Goal: Leave review/rating: Share an evaluation or opinion about a product, service, or content

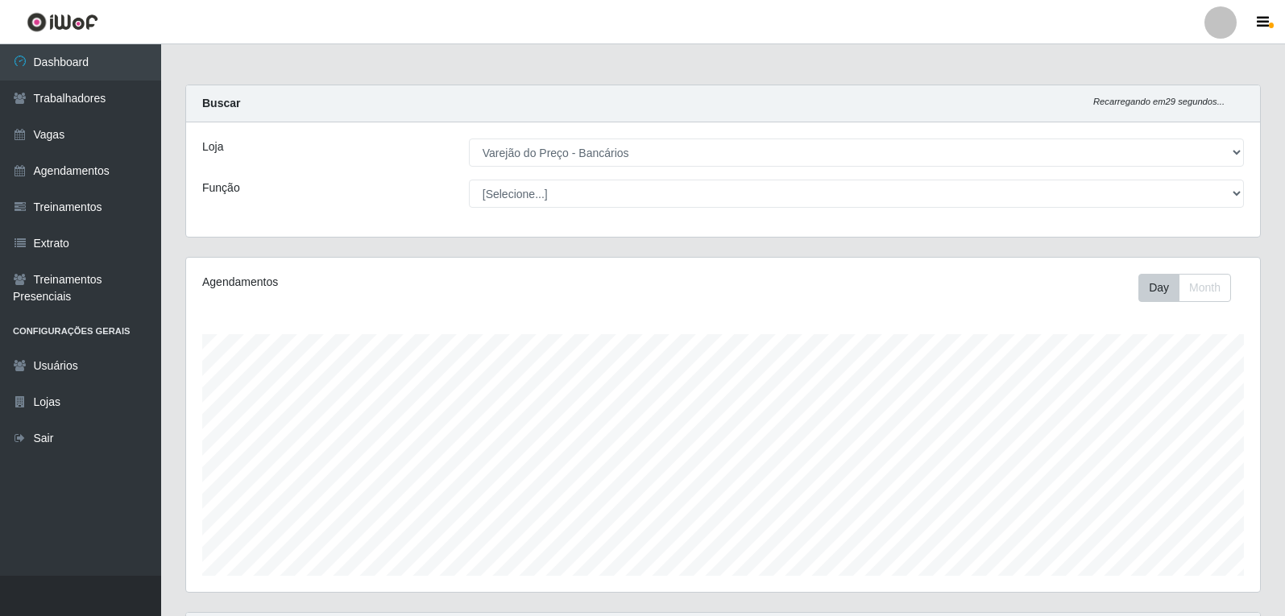
select select "157"
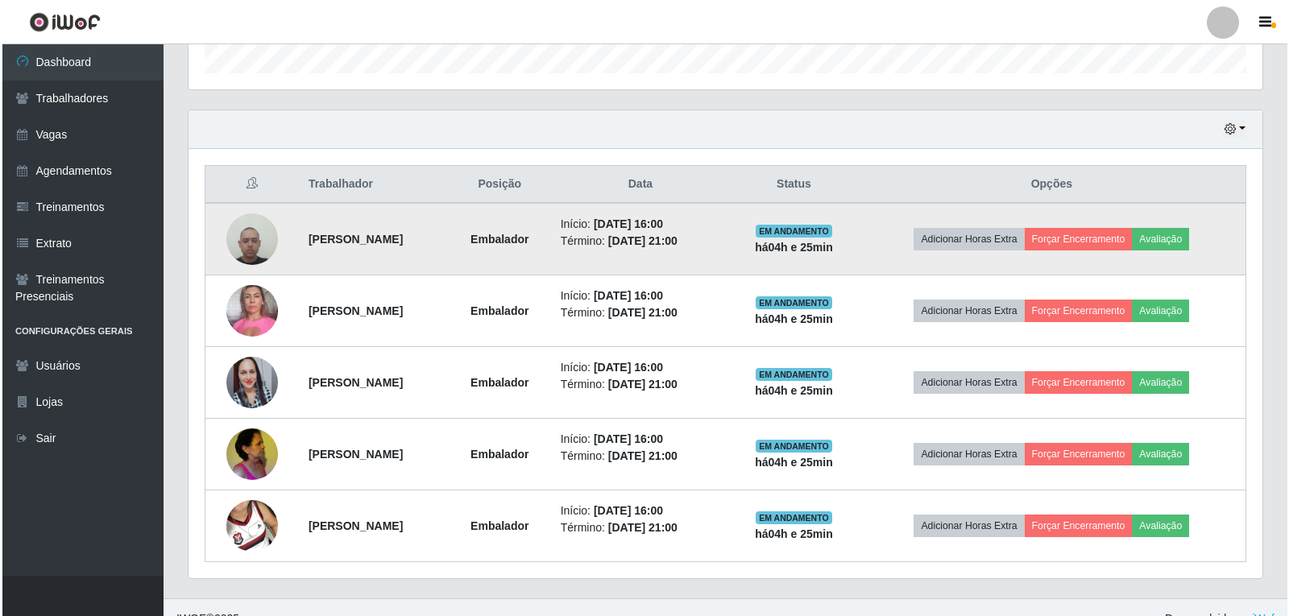
scroll to position [334, 1074]
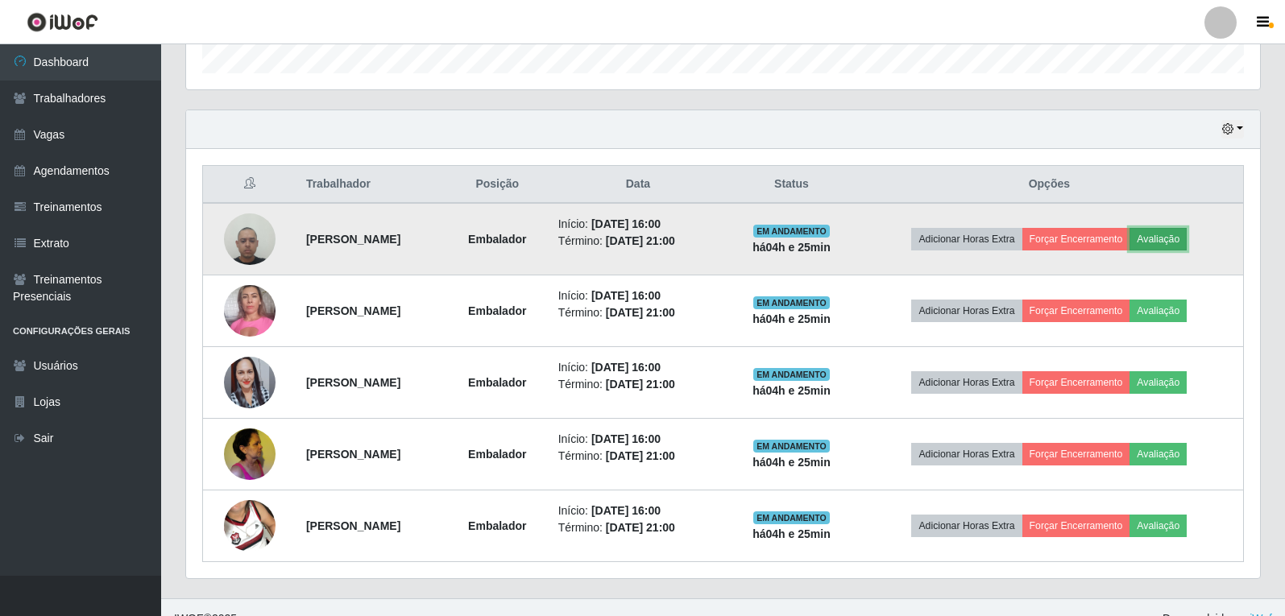
click at [1186, 235] on button "Avaliação" at bounding box center [1158, 239] width 57 height 23
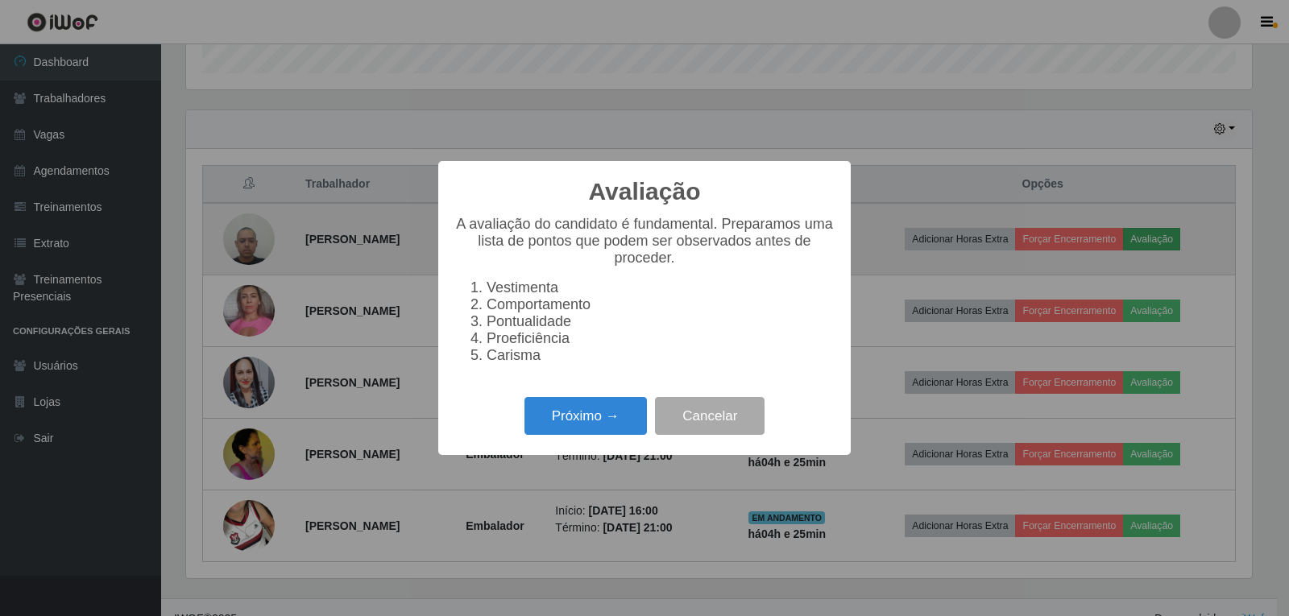
scroll to position [334, 1066]
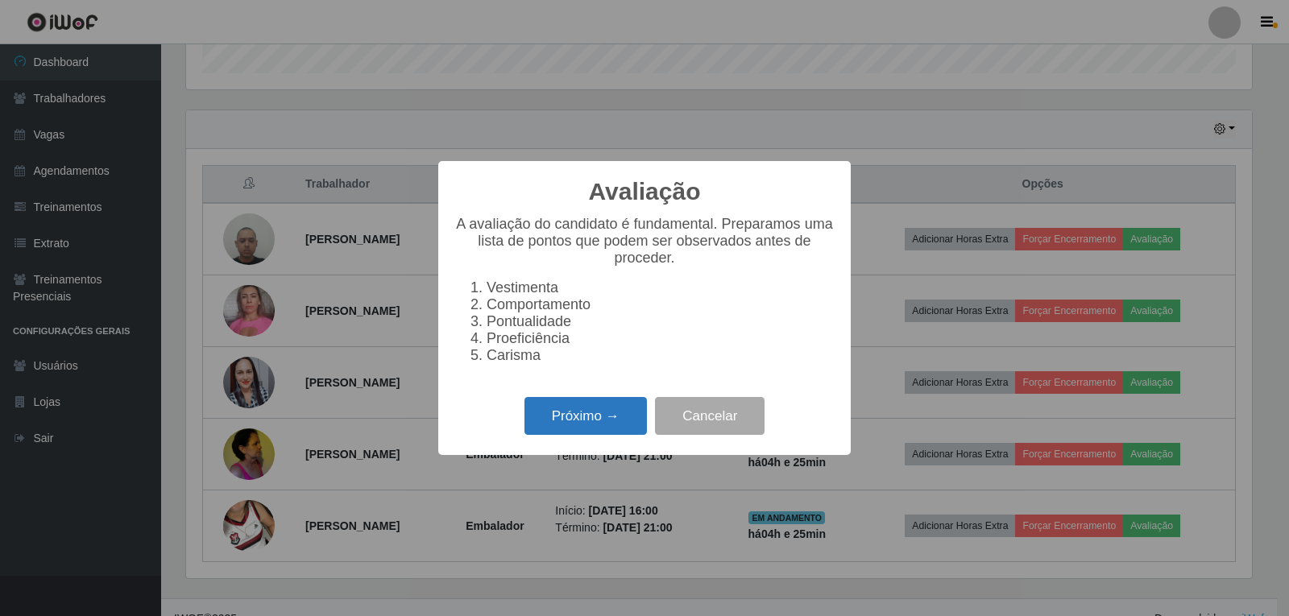
click at [623, 433] on button "Próximo →" at bounding box center [585, 416] width 122 height 38
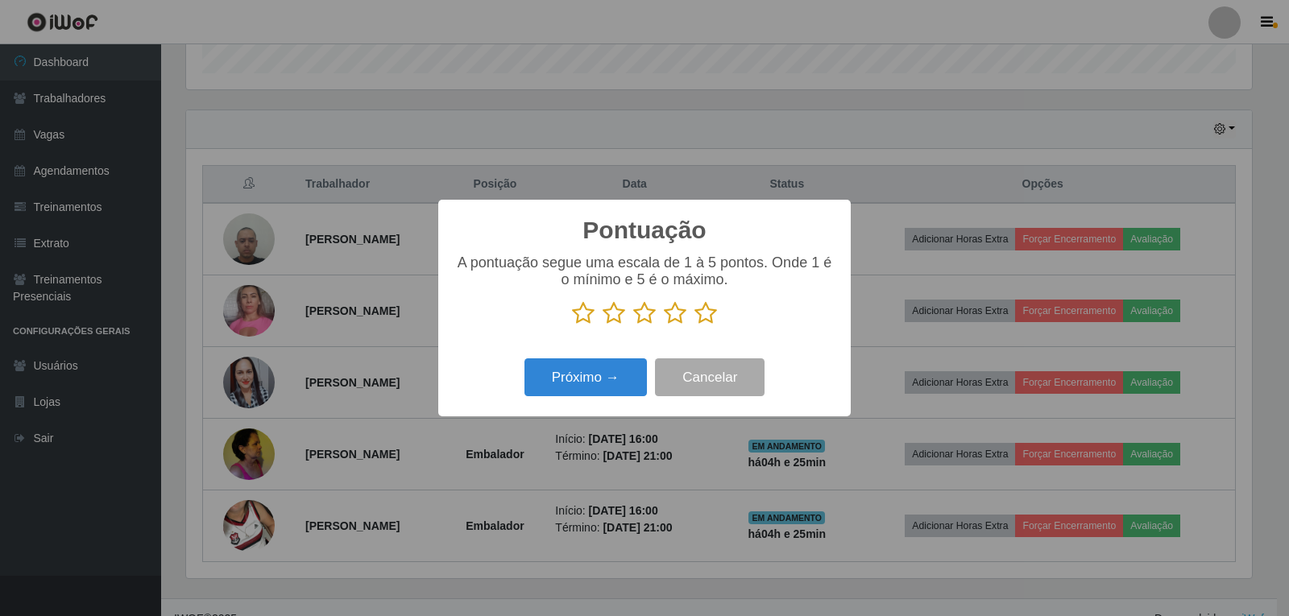
click at [708, 313] on icon at bounding box center [705, 313] width 23 height 24
click at [694, 325] on input "radio" at bounding box center [694, 325] width 0 height 0
click at [628, 376] on button "Próximo →" at bounding box center [585, 378] width 122 height 38
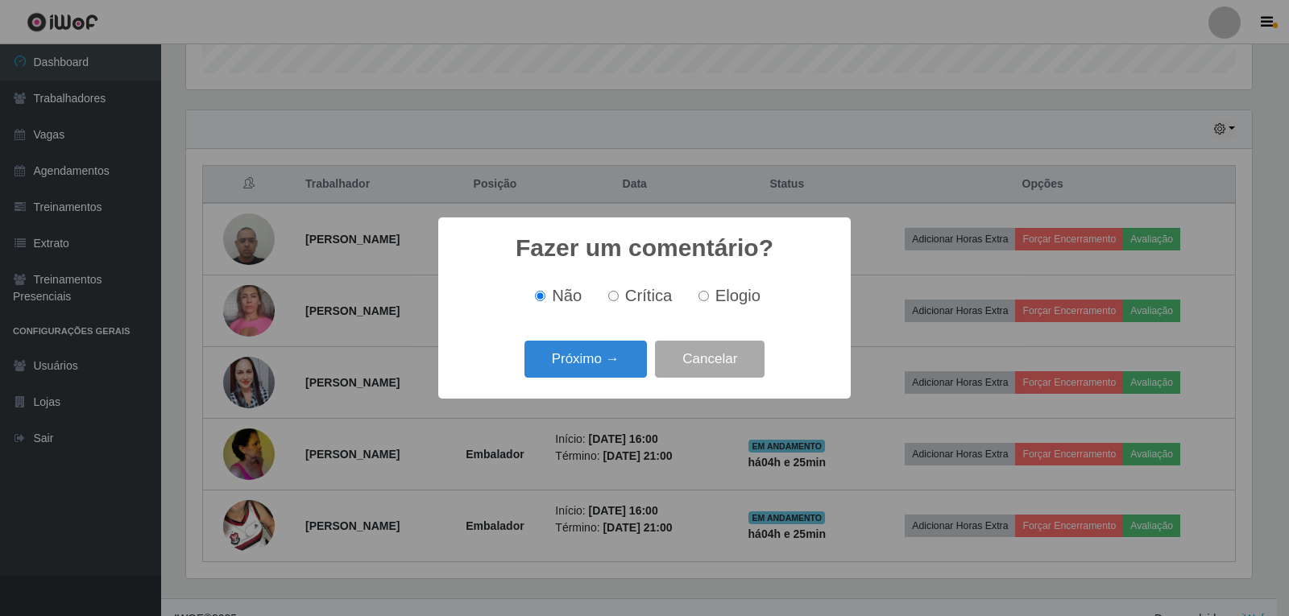
click at [748, 297] on span "Elogio" at bounding box center [737, 296] width 45 height 18
click at [709, 297] on input "Elogio" at bounding box center [704, 296] width 10 height 10
radio input "true"
click at [610, 360] on button "Próximo →" at bounding box center [585, 360] width 122 height 38
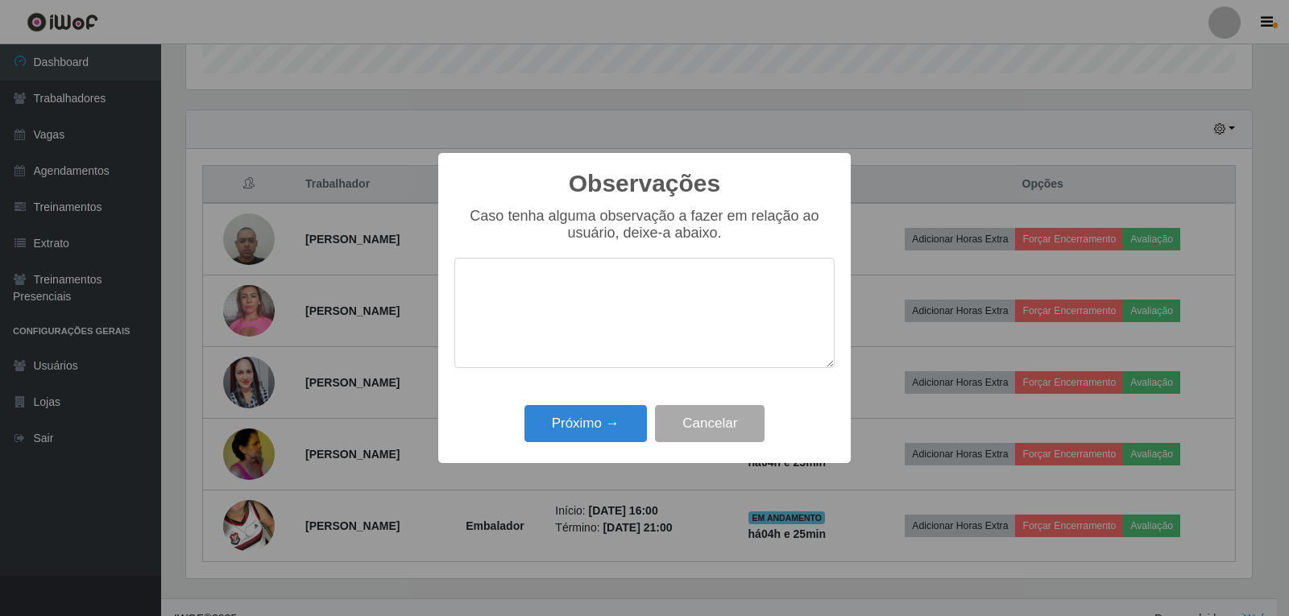
click at [674, 303] on textarea at bounding box center [644, 313] width 380 height 110
type textarea "OTIMO TRABALHO"
click at [606, 415] on button "Próximo →" at bounding box center [585, 424] width 122 height 38
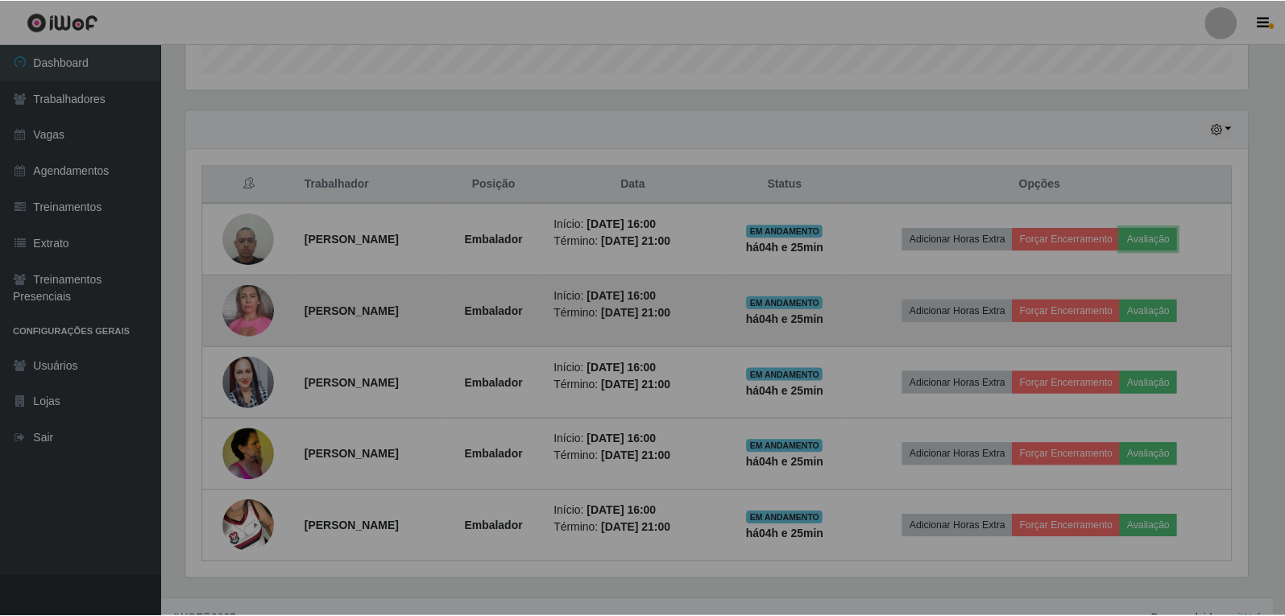
scroll to position [334, 1074]
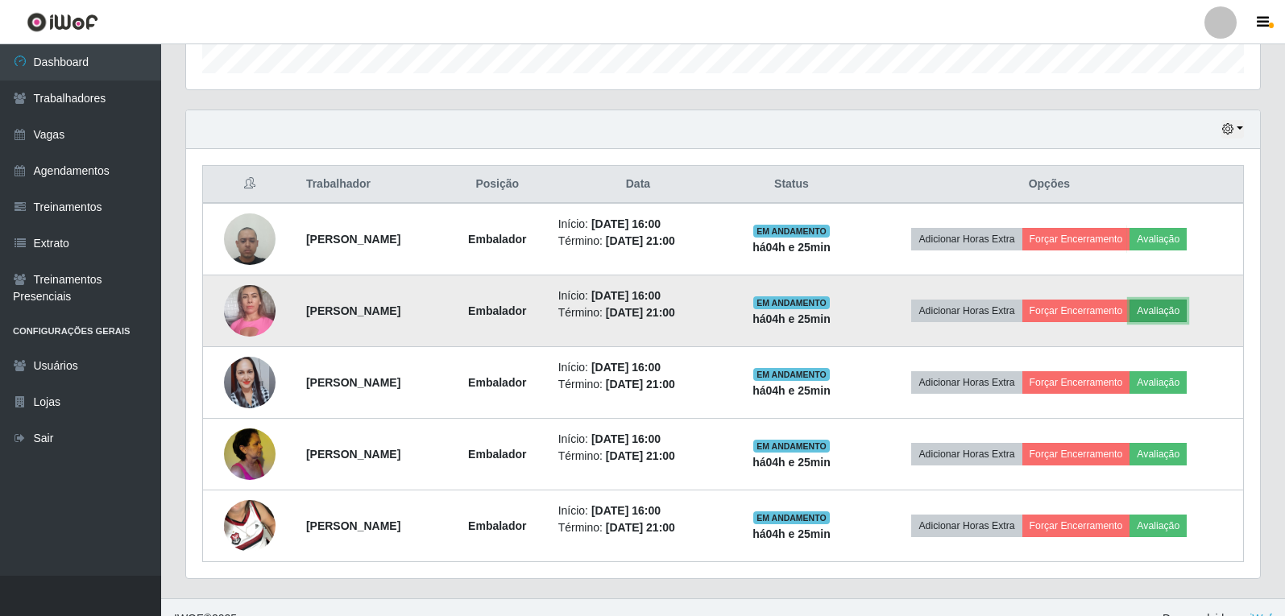
click at [1187, 313] on button "Avaliação" at bounding box center [1158, 311] width 57 height 23
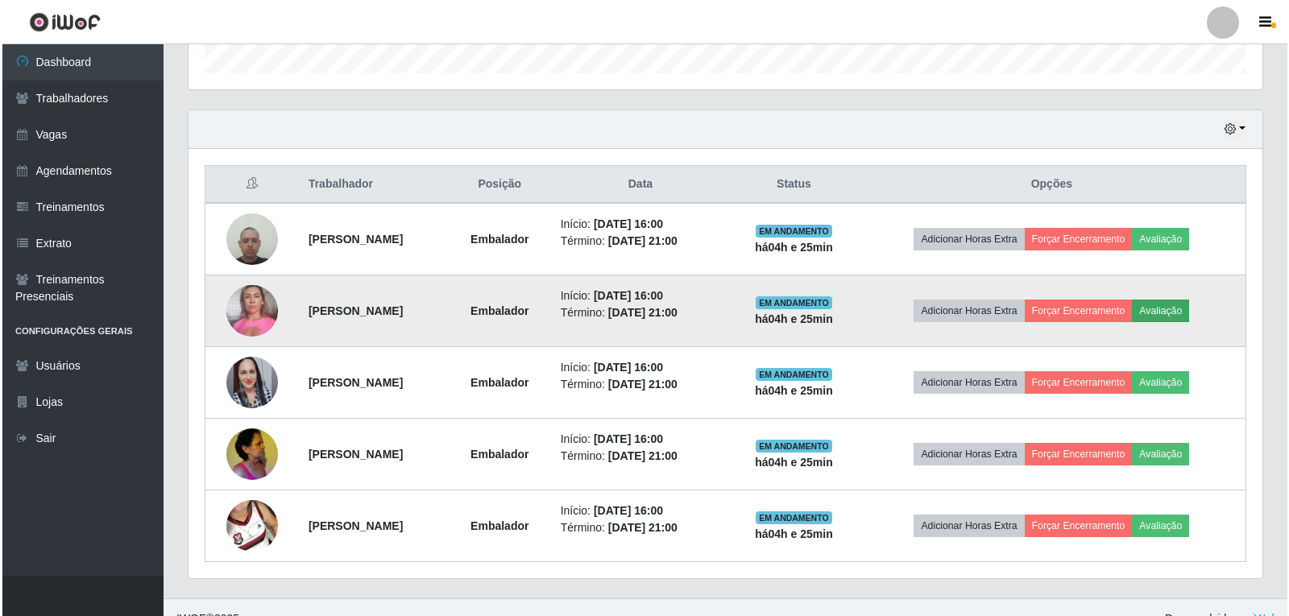
scroll to position [334, 1066]
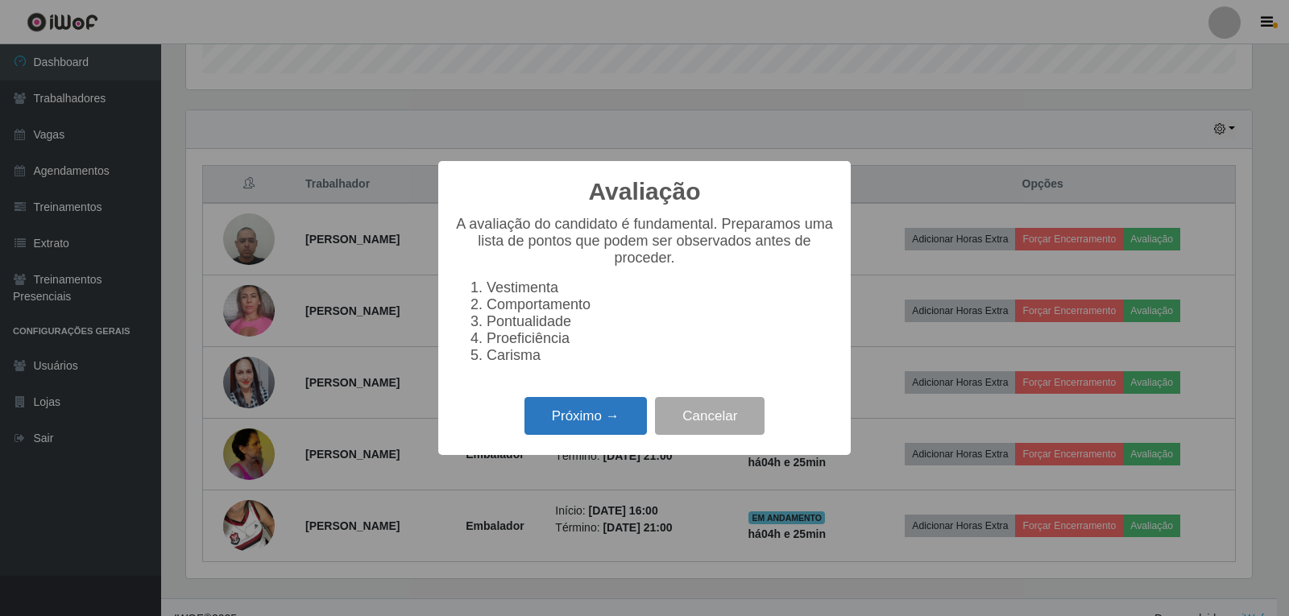
click at [612, 425] on button "Próximo →" at bounding box center [585, 416] width 122 height 38
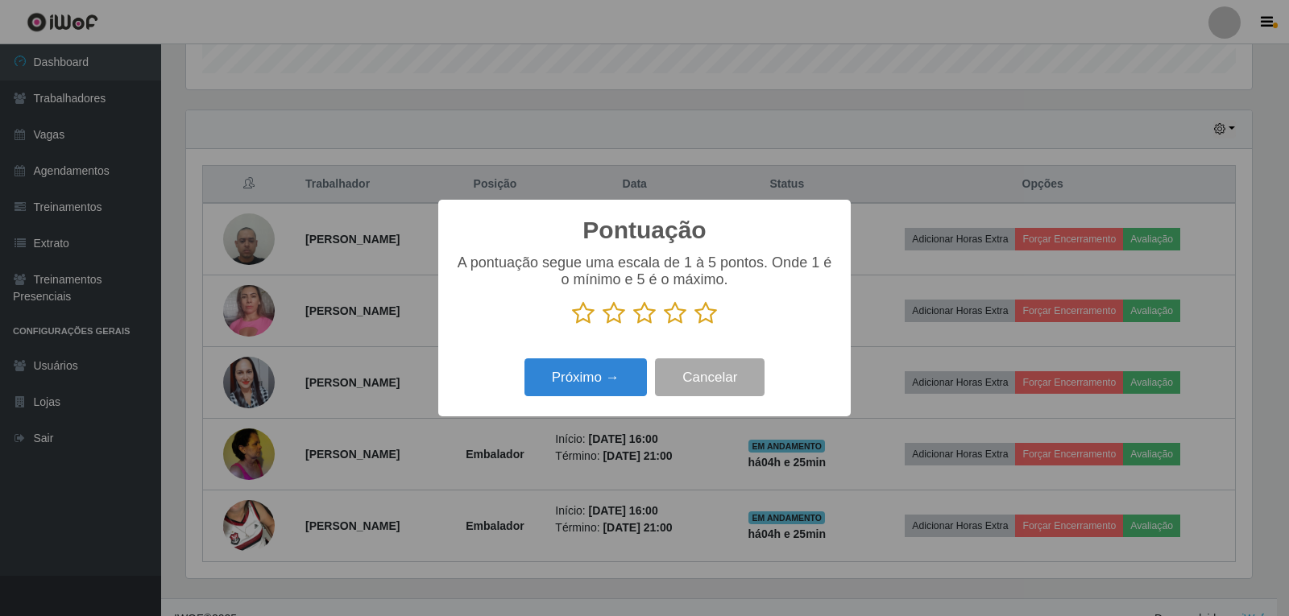
click at [715, 313] on icon at bounding box center [705, 313] width 23 height 24
click at [694, 325] on input "radio" at bounding box center [694, 325] width 0 height 0
click at [612, 372] on button "Próximo →" at bounding box center [585, 378] width 122 height 38
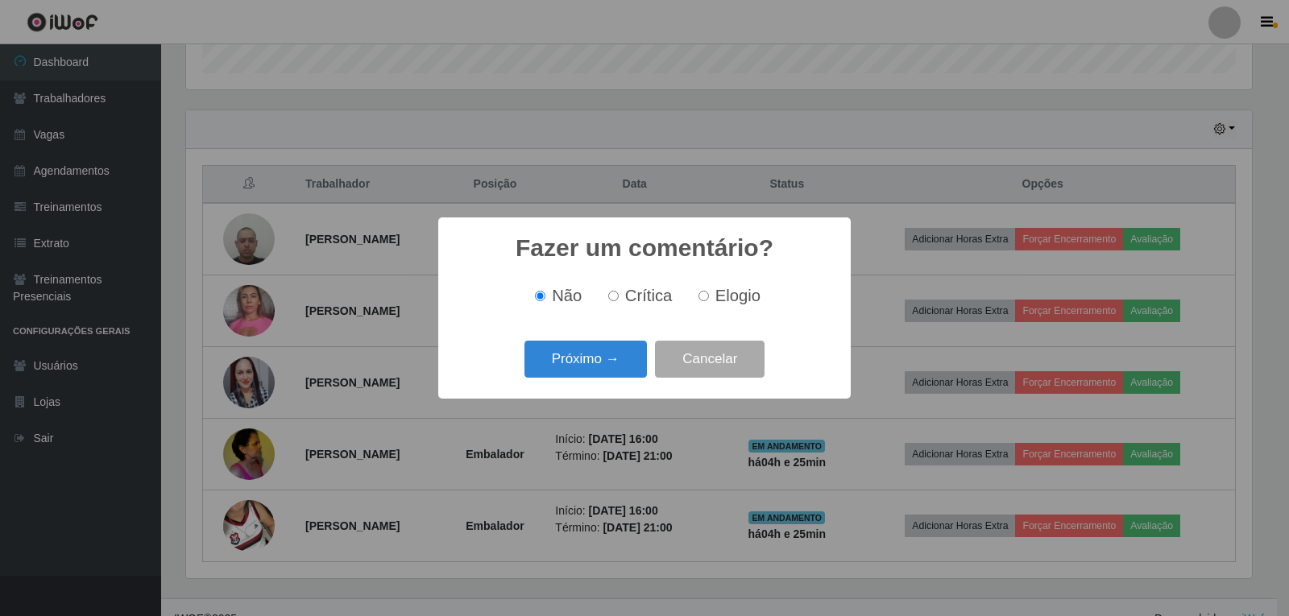
click at [710, 293] on label "Elogio" at bounding box center [726, 296] width 68 height 19
click at [709, 293] on input "Elogio" at bounding box center [704, 296] width 10 height 10
radio input "true"
click at [616, 364] on button "Próximo →" at bounding box center [585, 360] width 122 height 38
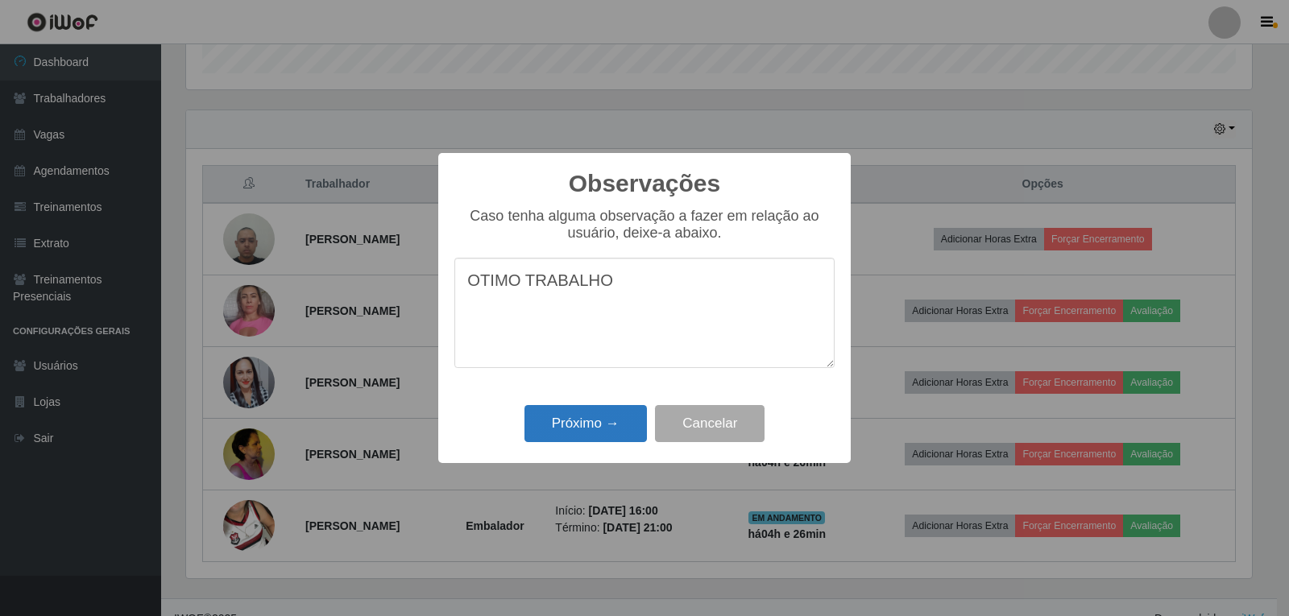
type textarea "OTIMO TRABALHO"
click at [623, 427] on button "Próximo →" at bounding box center [585, 424] width 122 height 38
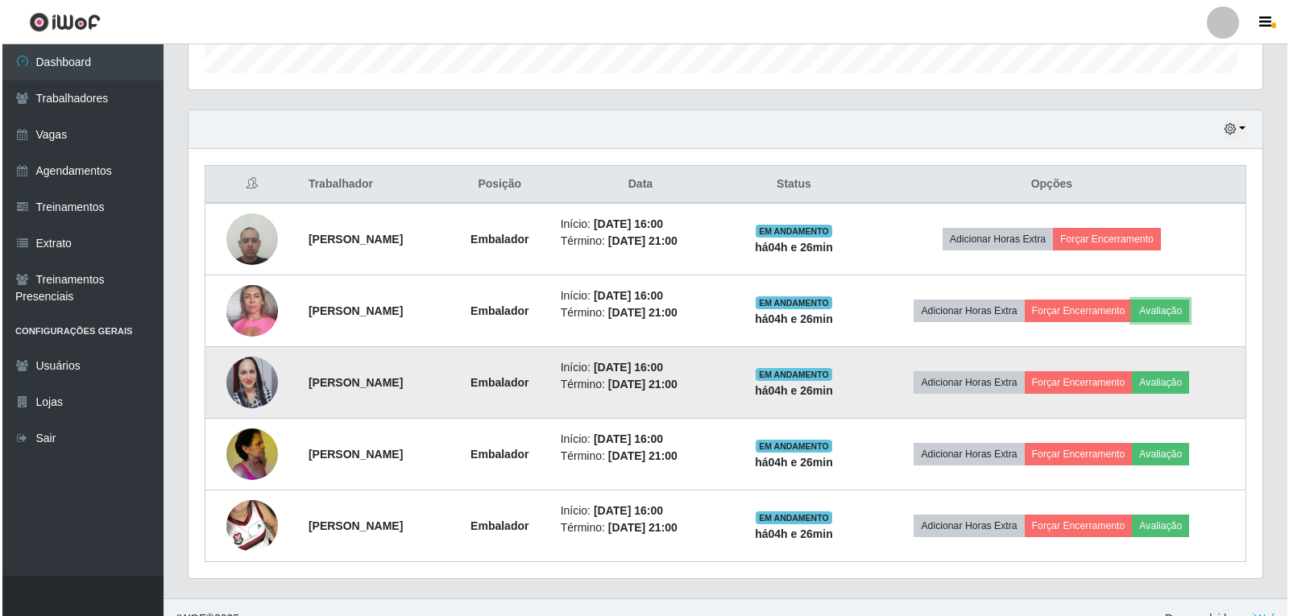
scroll to position [334, 1074]
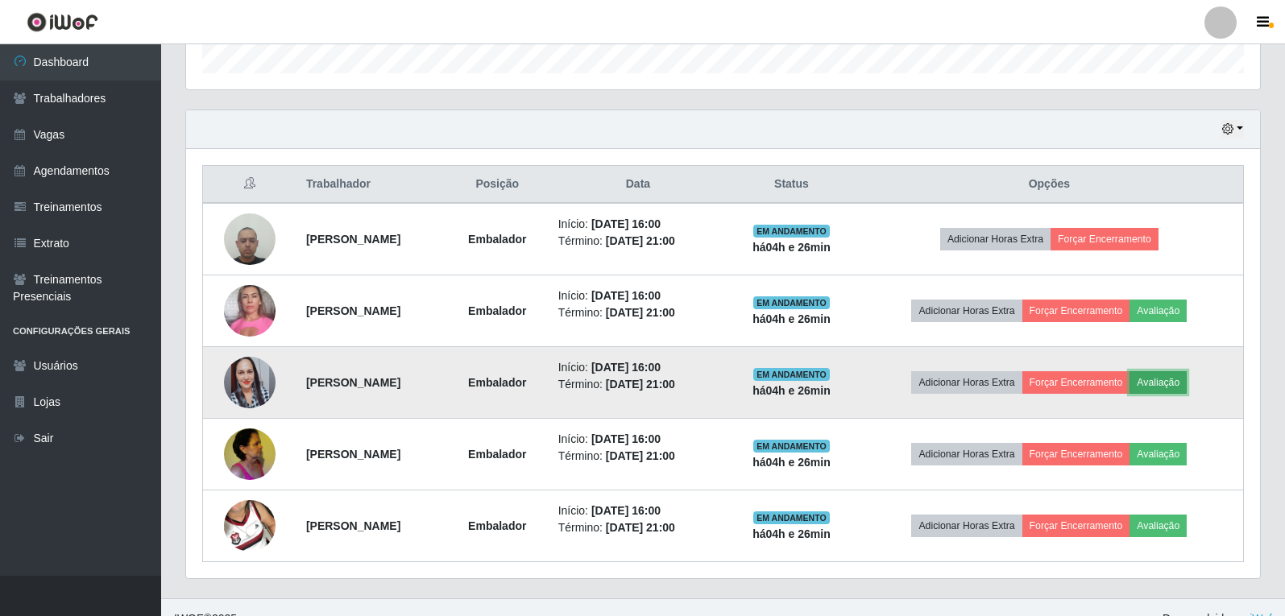
click at [1187, 376] on button "Avaliação" at bounding box center [1158, 382] width 57 height 23
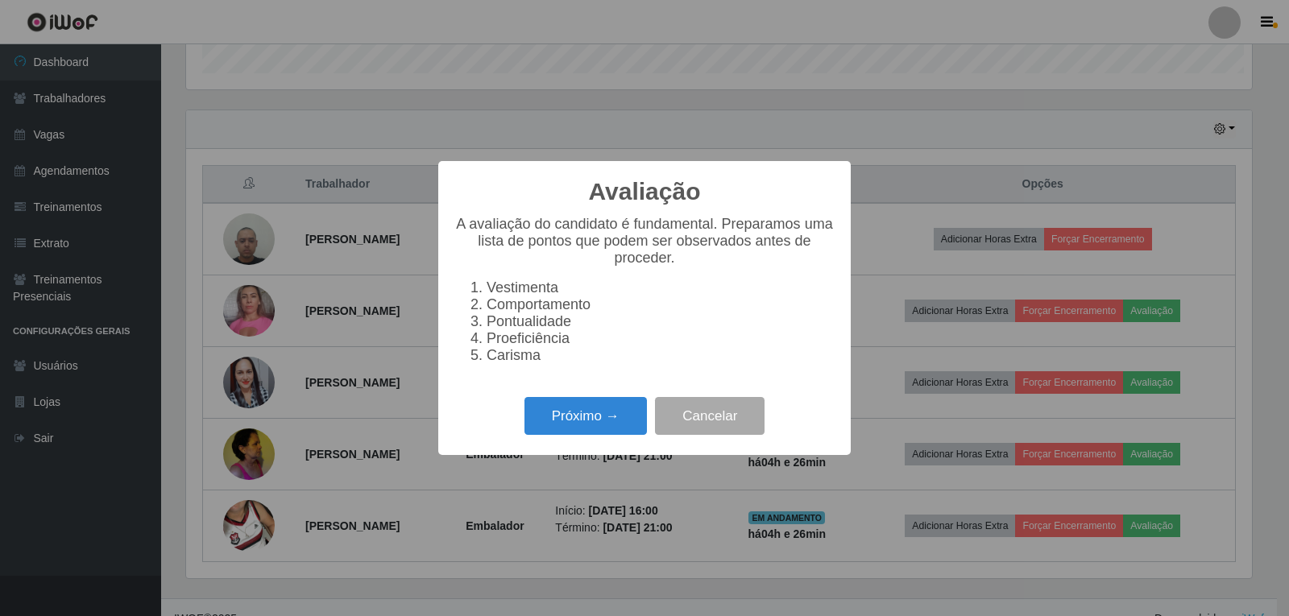
scroll to position [334, 1066]
click at [578, 433] on button "Próximo →" at bounding box center [585, 416] width 122 height 38
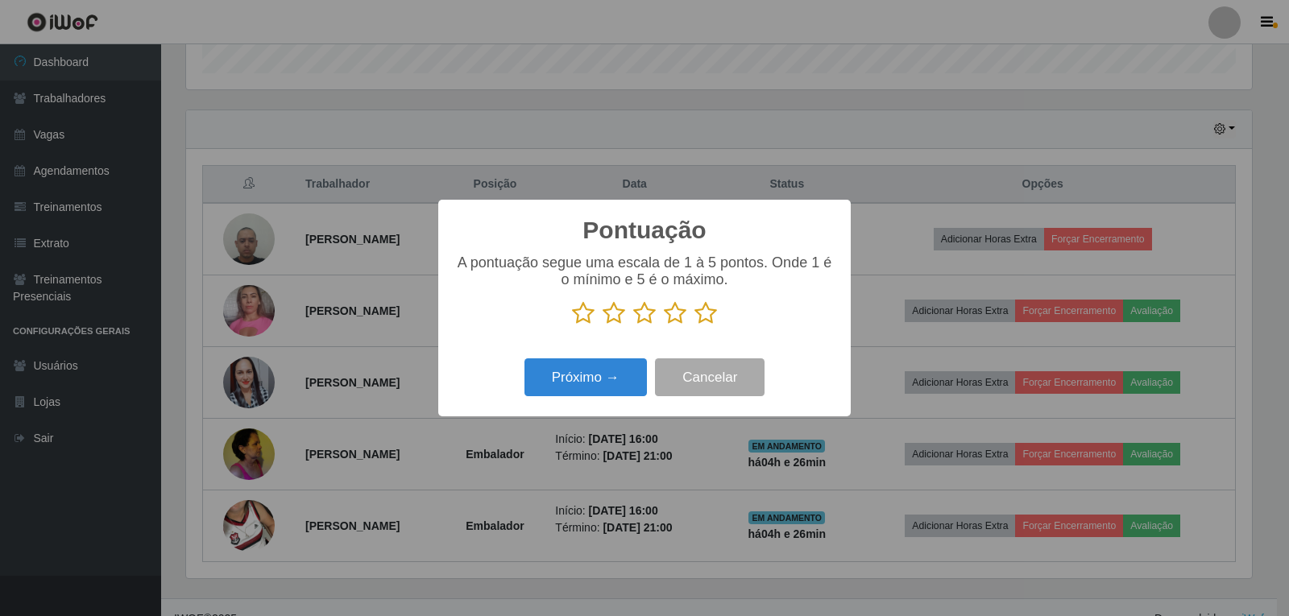
drag, startPoint x: 713, startPoint y: 314, endPoint x: 677, endPoint y: 341, distance: 45.0
click at [712, 317] on icon at bounding box center [705, 313] width 23 height 24
click at [694, 325] on input "radio" at bounding box center [694, 325] width 0 height 0
click at [629, 377] on button "Próximo →" at bounding box center [585, 378] width 122 height 38
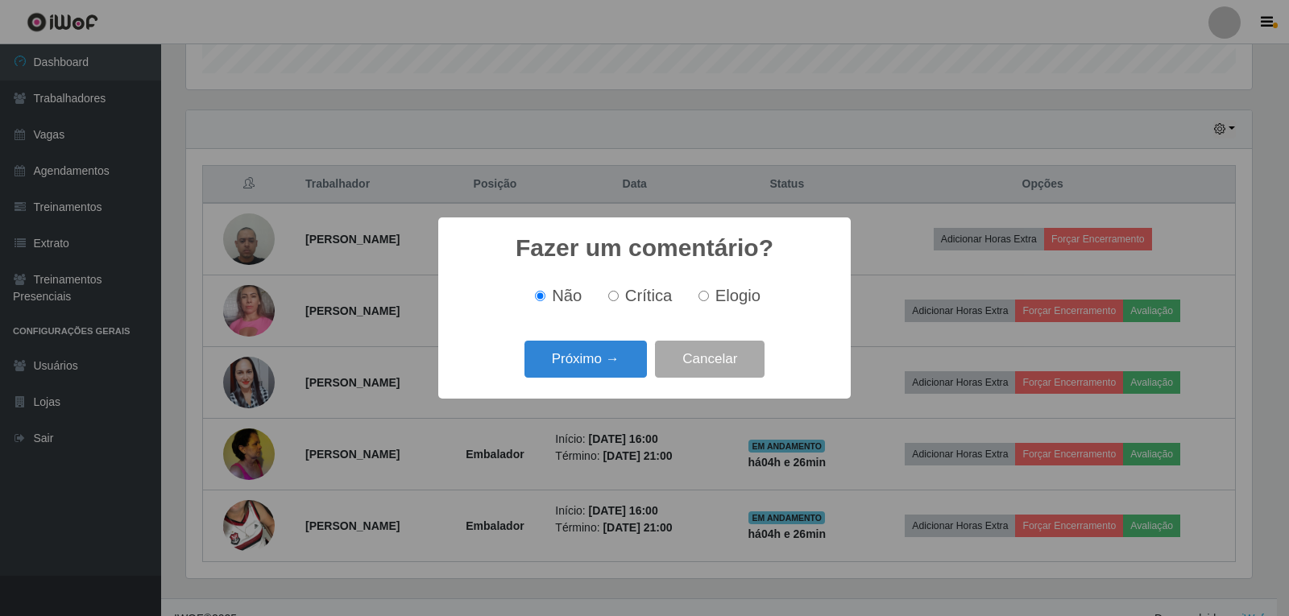
click at [711, 296] on label "Elogio" at bounding box center [726, 296] width 68 height 19
click at [709, 296] on input "Elogio" at bounding box center [704, 296] width 10 height 10
radio input "true"
click at [614, 365] on button "Próximo →" at bounding box center [585, 360] width 122 height 38
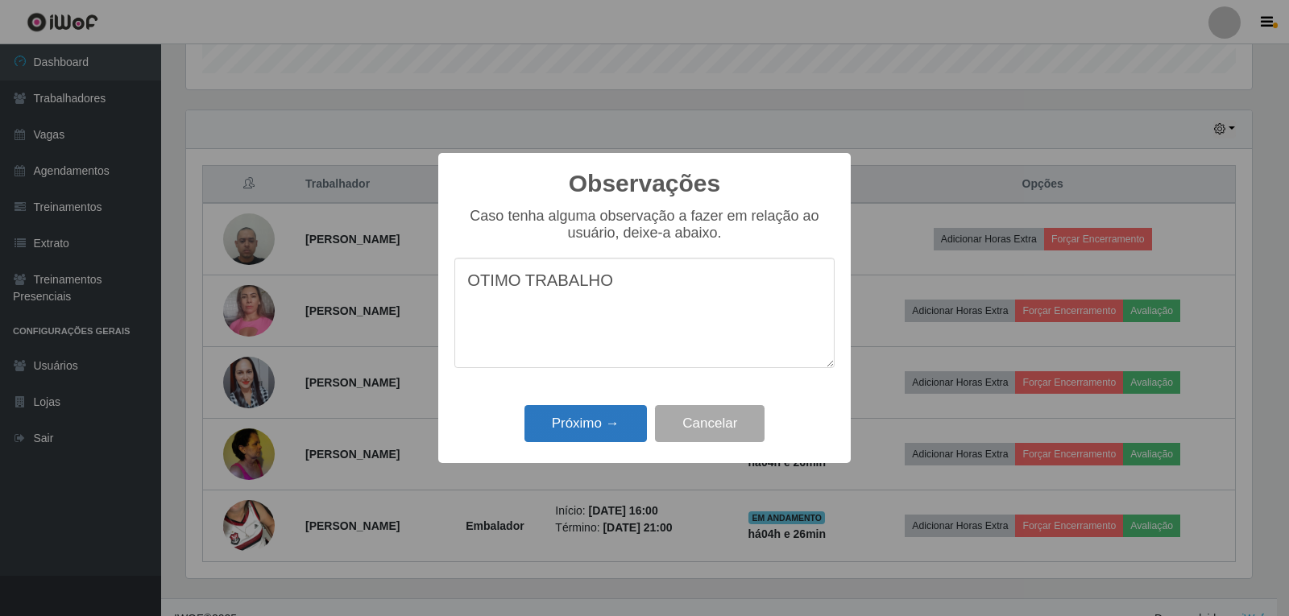
type textarea "OTIMO TRABALHO"
click at [632, 424] on button "Próximo →" at bounding box center [585, 424] width 122 height 38
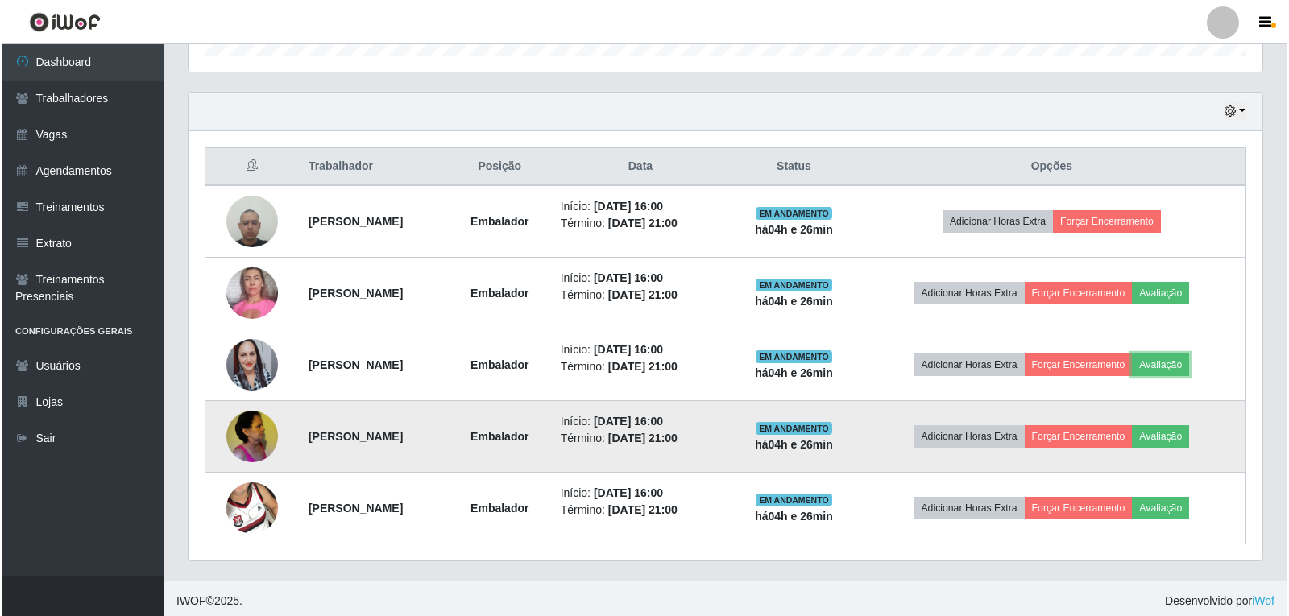
scroll to position [525, 0]
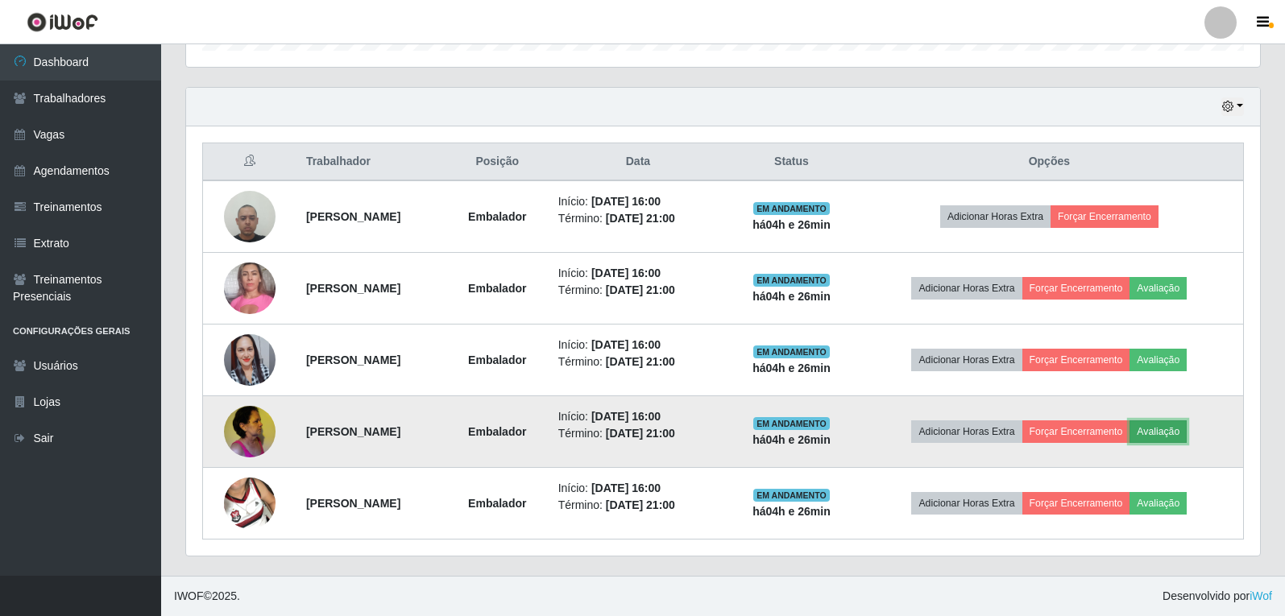
click at [1171, 429] on button "Avaliação" at bounding box center [1158, 432] width 57 height 23
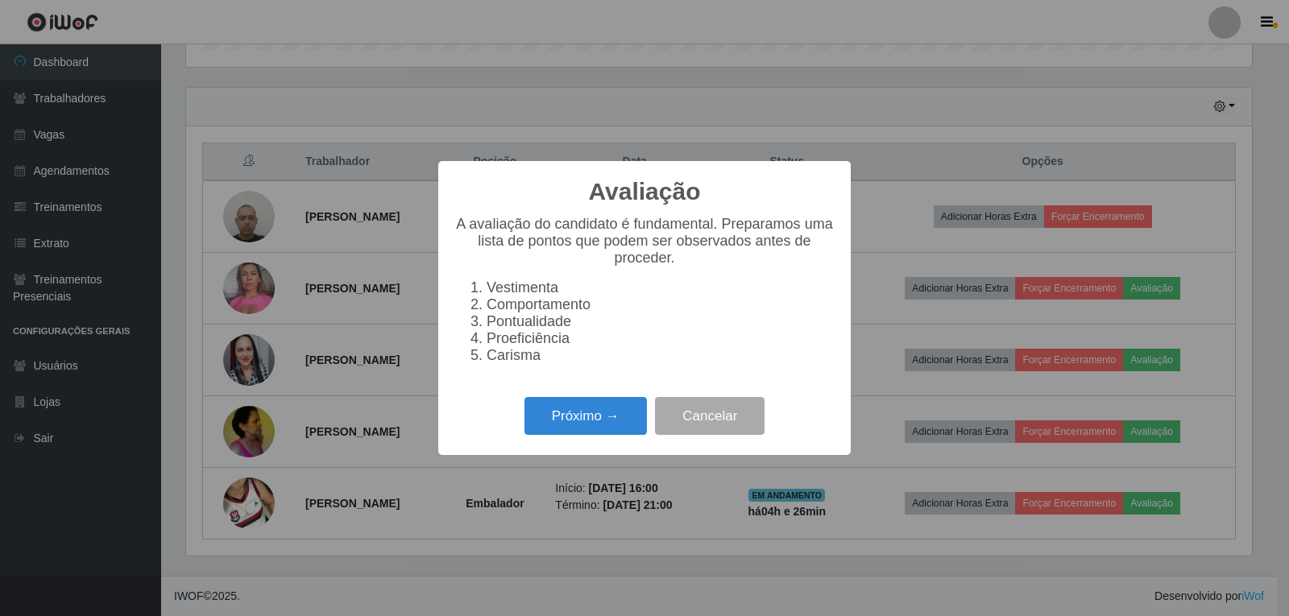
scroll to position [334, 1066]
click at [597, 421] on button "Próximo →" at bounding box center [585, 416] width 122 height 38
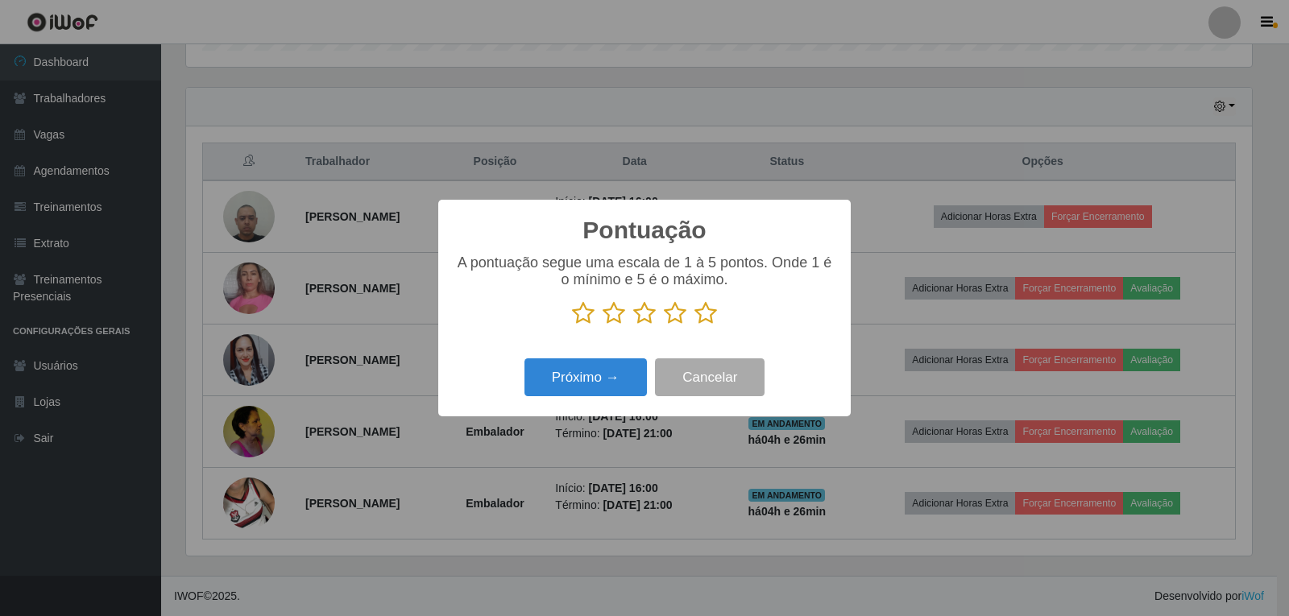
click at [706, 318] on icon at bounding box center [705, 313] width 23 height 24
click at [694, 325] on input "radio" at bounding box center [694, 325] width 0 height 0
click at [610, 378] on button "Próximo →" at bounding box center [585, 378] width 122 height 38
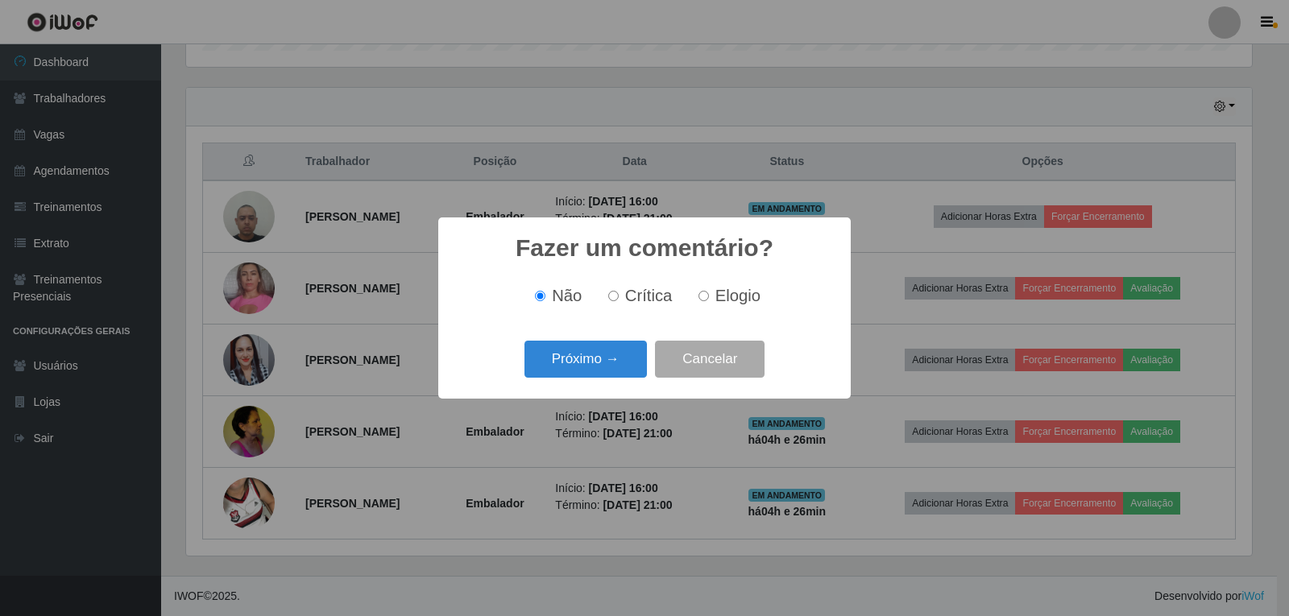
click at [708, 292] on label "Elogio" at bounding box center [726, 296] width 68 height 19
click at [708, 292] on input "Elogio" at bounding box center [704, 296] width 10 height 10
radio input "true"
drag, startPoint x: 653, startPoint y: 358, endPoint x: 632, endPoint y: 358, distance: 20.1
click at [649, 358] on div "Próximo → Cancelar" at bounding box center [644, 359] width 380 height 46
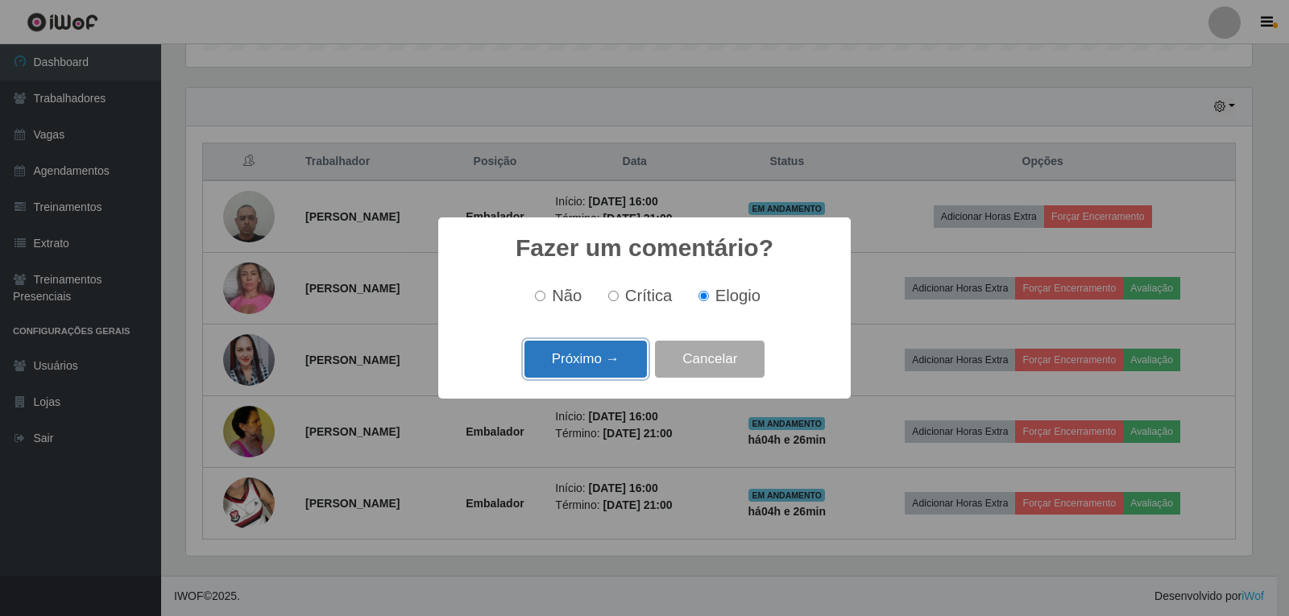
click at [632, 358] on button "Próximo →" at bounding box center [585, 360] width 122 height 38
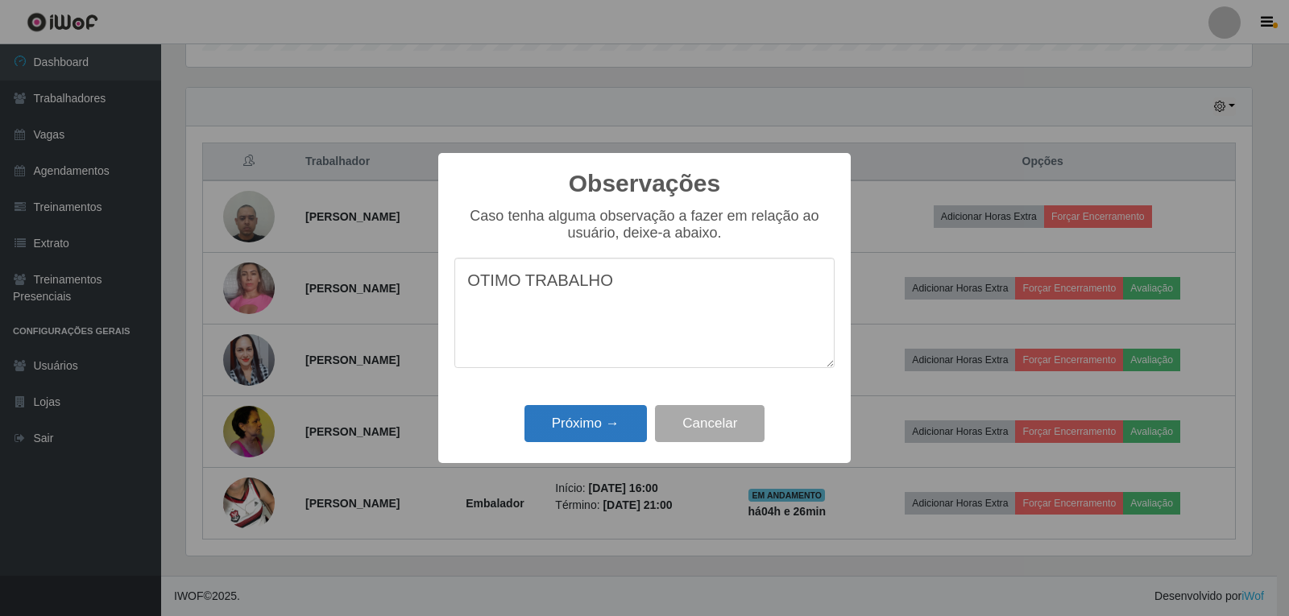
type textarea "OTIMO TRABALHO"
click at [616, 426] on button "Próximo →" at bounding box center [585, 424] width 122 height 38
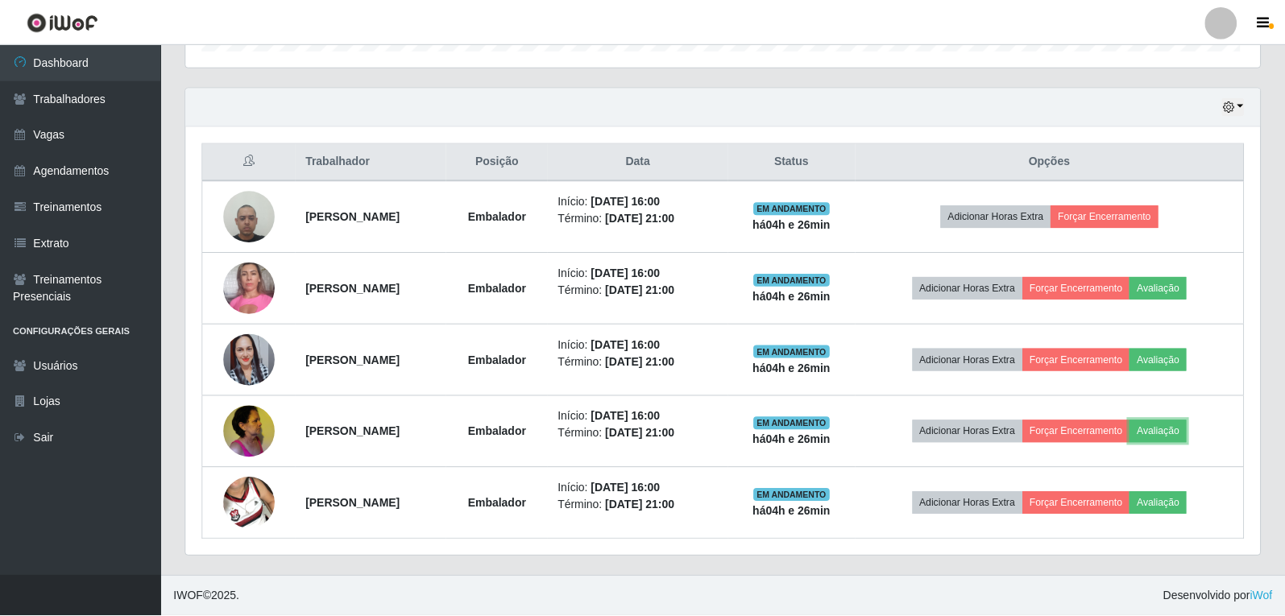
scroll to position [0, 0]
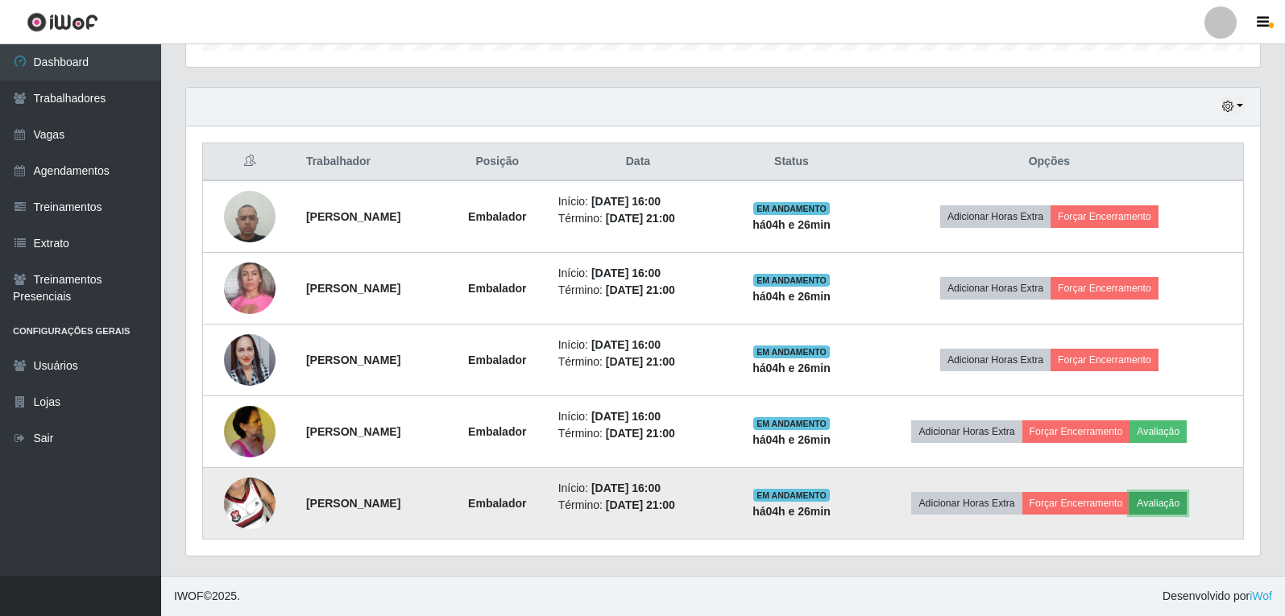
click at [1187, 501] on button "Avaliação" at bounding box center [1158, 503] width 57 height 23
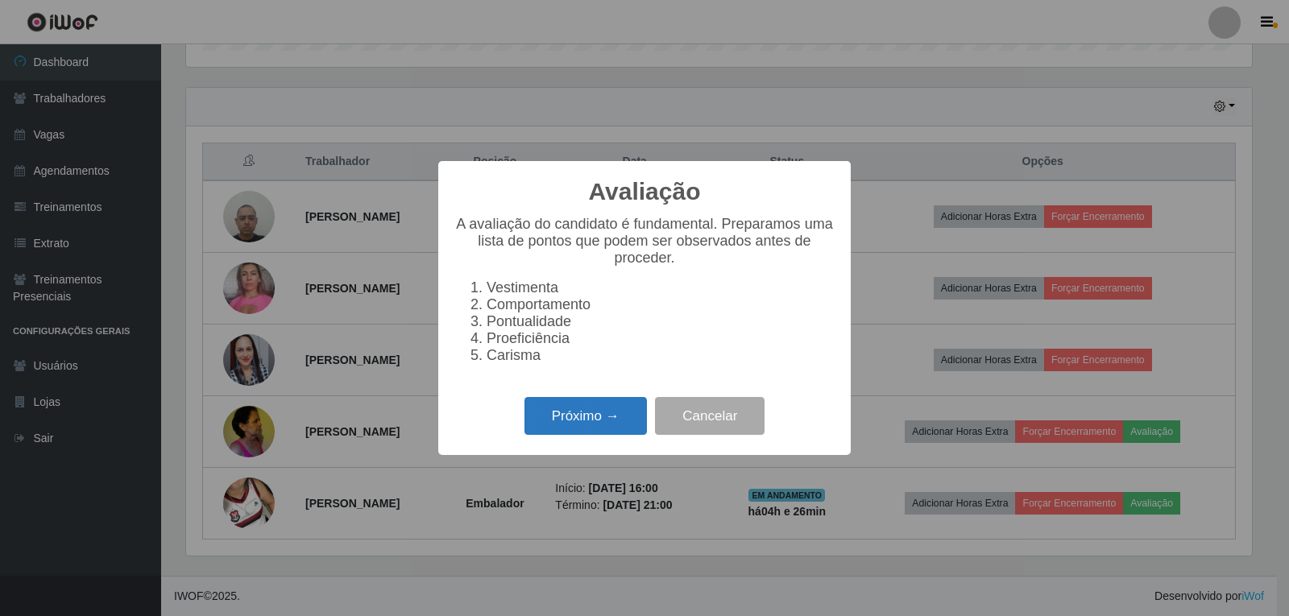
click at [566, 429] on button "Próximo →" at bounding box center [585, 416] width 122 height 38
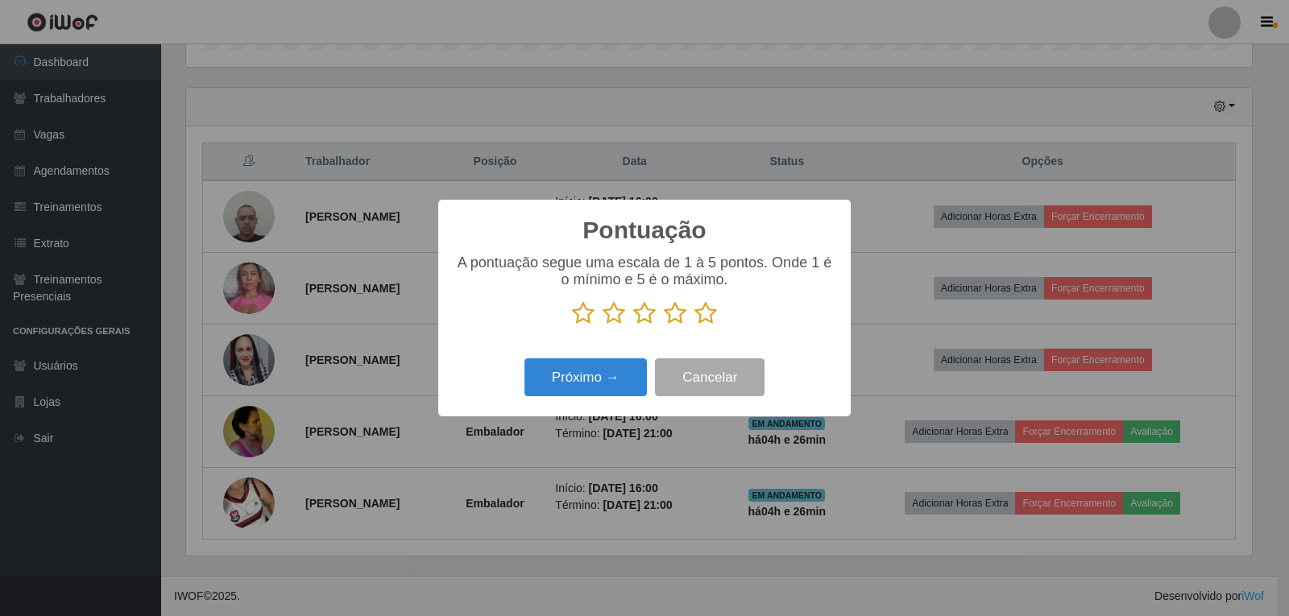
click at [711, 315] on icon at bounding box center [705, 313] width 23 height 24
click at [694, 325] on input "radio" at bounding box center [694, 325] width 0 height 0
click at [622, 381] on button "Próximo →" at bounding box center [585, 378] width 122 height 38
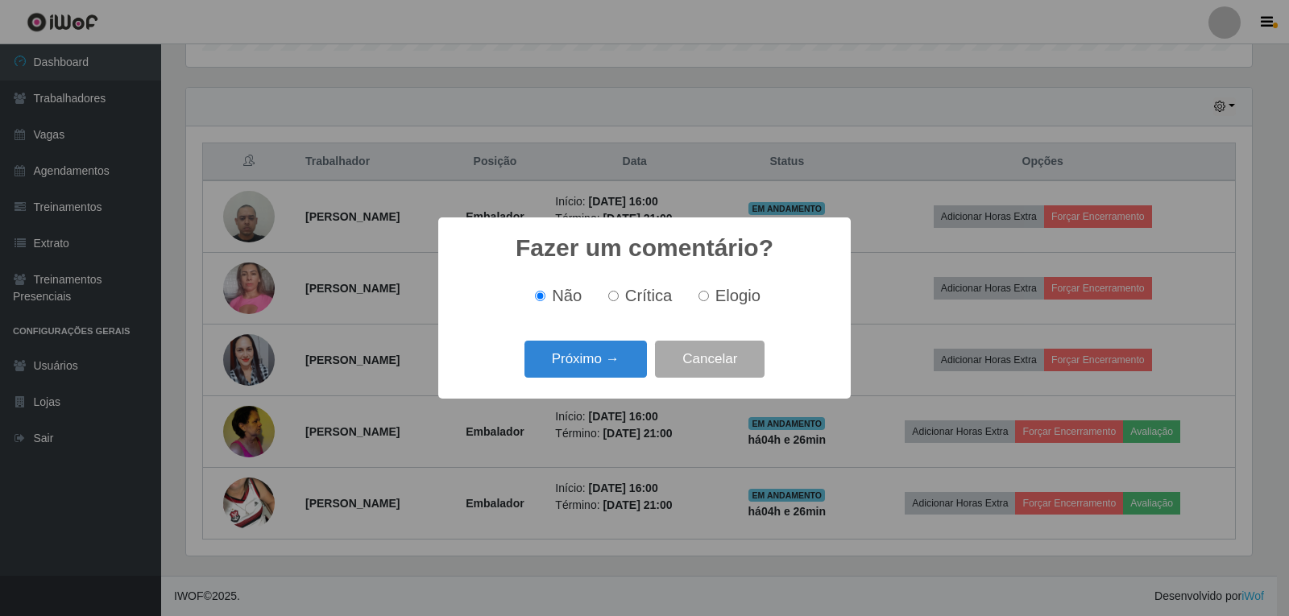
click at [707, 298] on input "Elogio" at bounding box center [704, 296] width 10 height 10
radio input "true"
click at [634, 365] on button "Próximo →" at bounding box center [585, 360] width 122 height 38
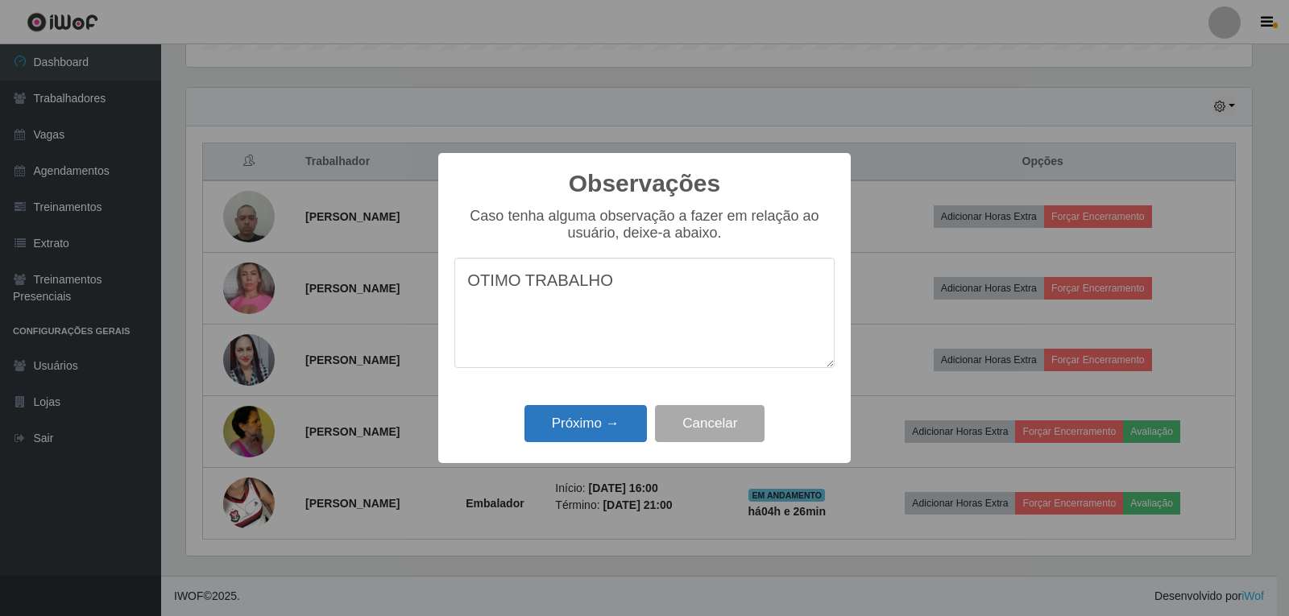
type textarea "OTIMO TRABALHO"
click at [603, 412] on button "Próximo →" at bounding box center [585, 424] width 122 height 38
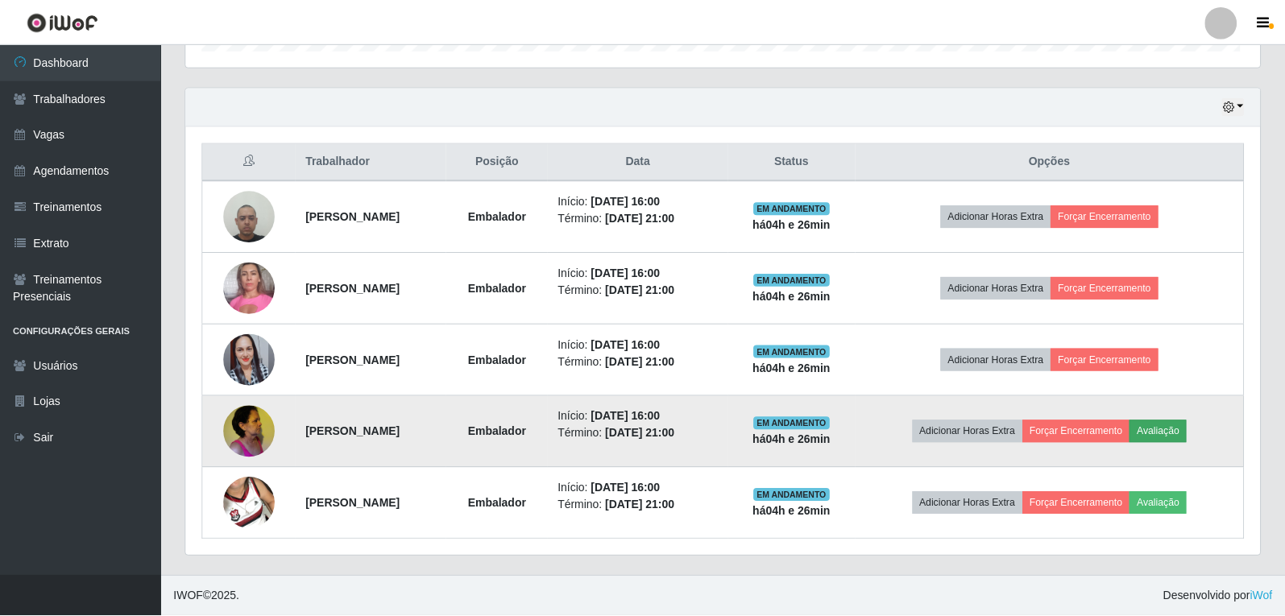
scroll to position [805332, 804592]
click at [1187, 430] on button "Avaliação" at bounding box center [1158, 432] width 57 height 23
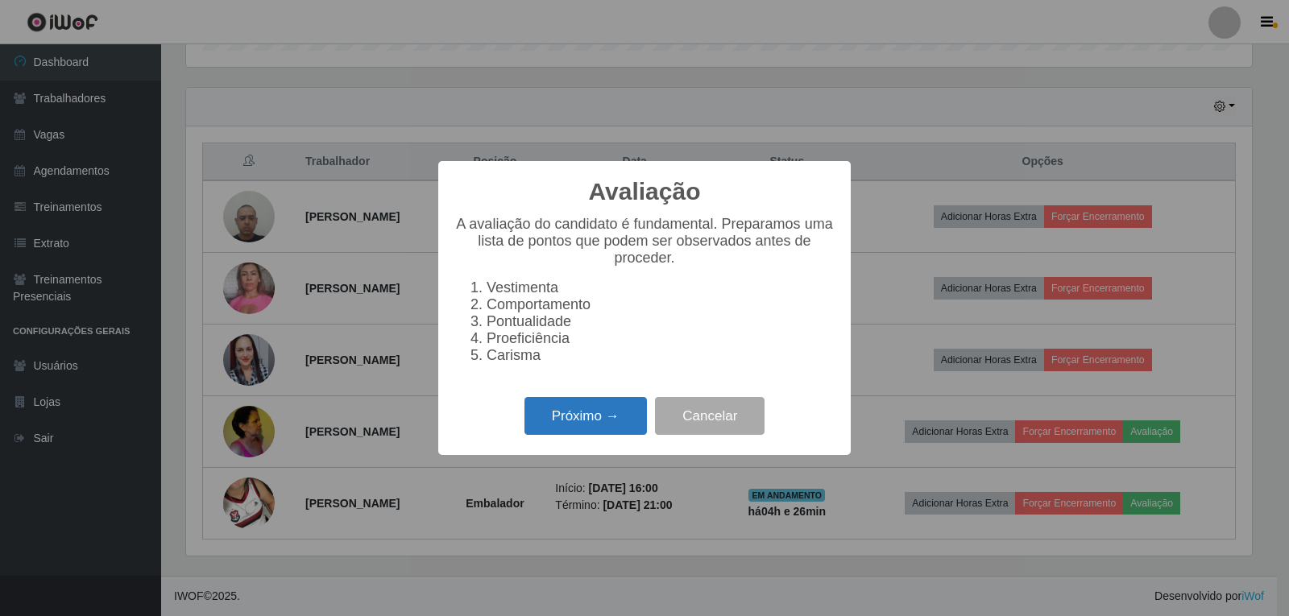
click at [572, 419] on button "Próximo →" at bounding box center [585, 416] width 122 height 38
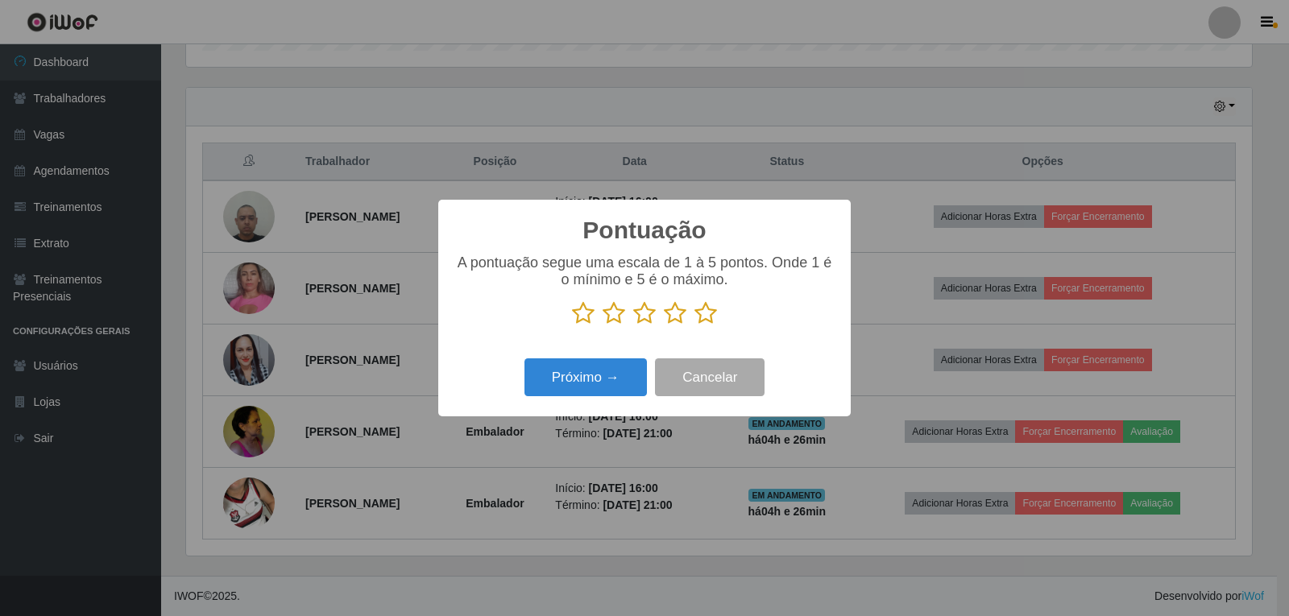
drag, startPoint x: 707, startPoint y: 317, endPoint x: 660, endPoint y: 346, distance: 55.0
click at [706, 317] on icon at bounding box center [705, 313] width 23 height 24
click at [694, 325] on input "radio" at bounding box center [694, 325] width 0 height 0
click at [627, 373] on button "Próximo →" at bounding box center [585, 378] width 122 height 38
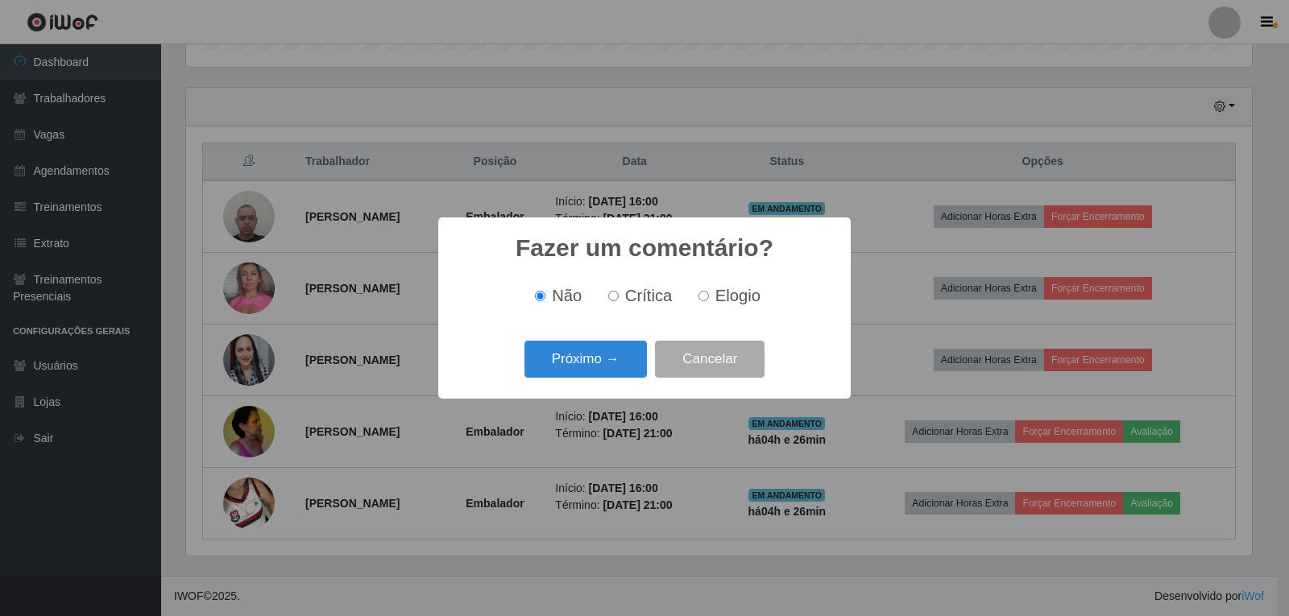
drag, startPoint x: 728, startPoint y: 295, endPoint x: 643, endPoint y: 339, distance: 96.2
click at [729, 296] on span "Elogio" at bounding box center [737, 296] width 45 height 18
click at [709, 296] on input "Elogio" at bounding box center [704, 296] width 10 height 10
radio input "true"
click at [611, 371] on button "Próximo →" at bounding box center [585, 360] width 122 height 38
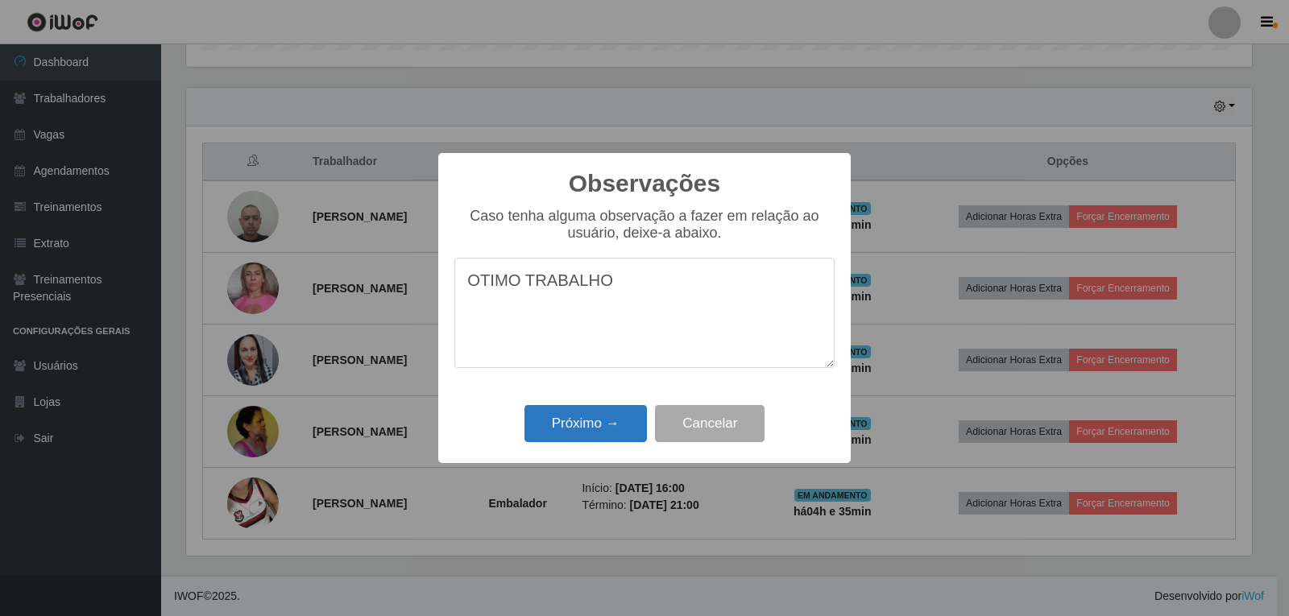
type textarea "OTIMO TRABALHO"
click at [624, 423] on button "Próximo →" at bounding box center [585, 424] width 122 height 38
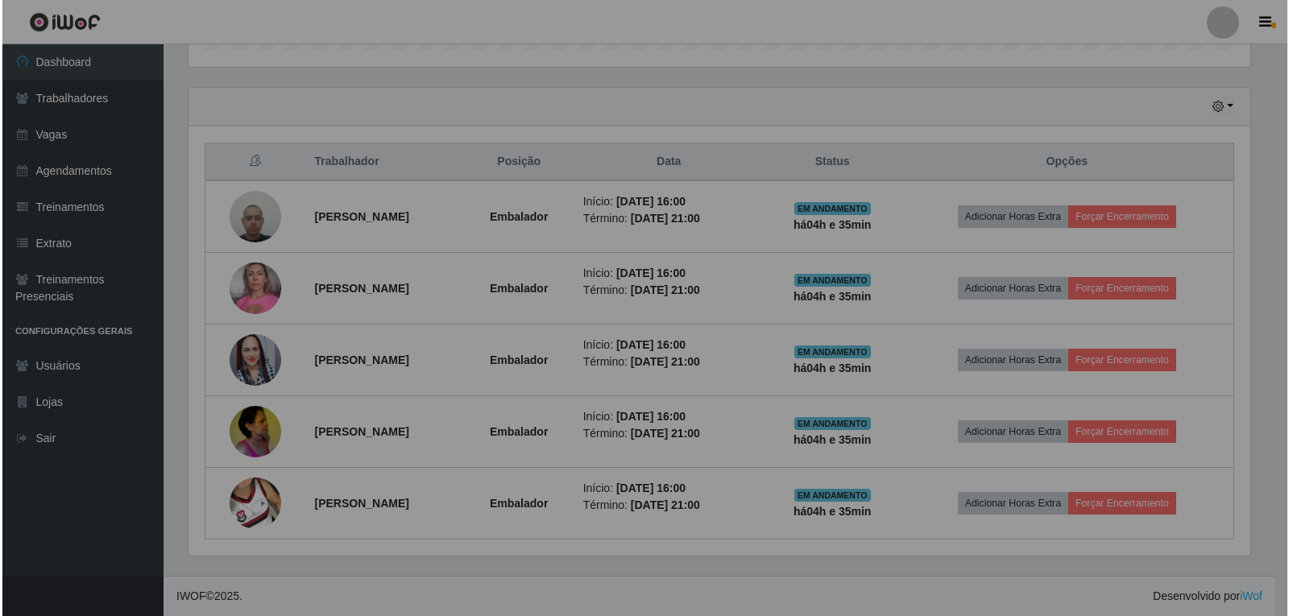
scroll to position [334, 1074]
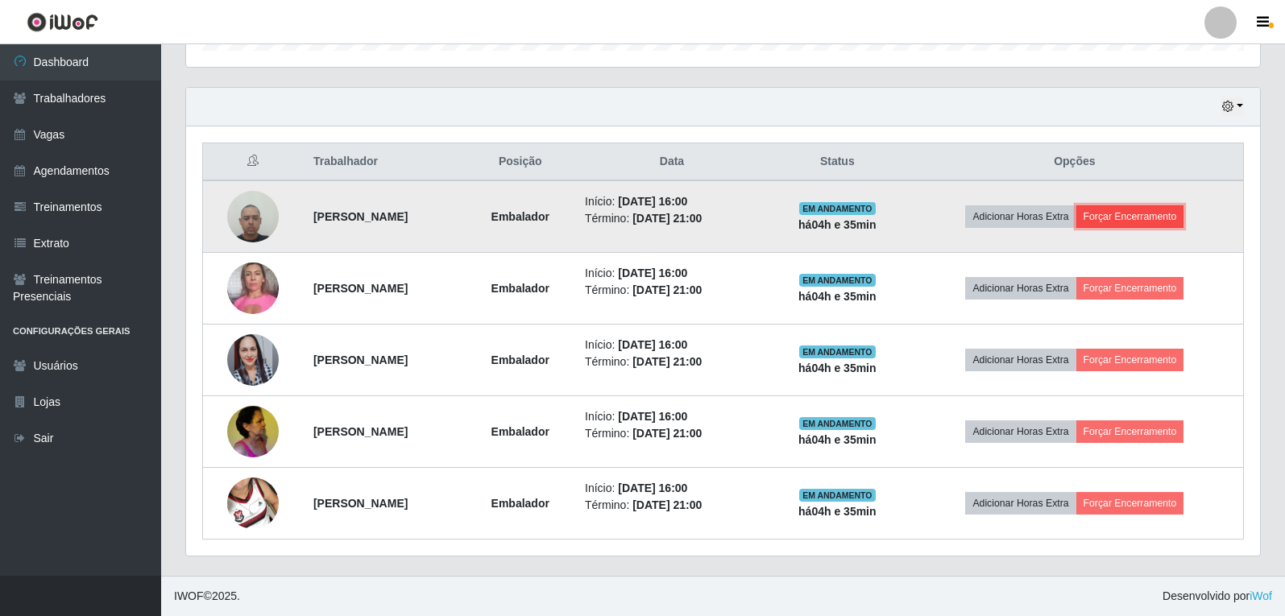
click at [1167, 218] on button "Forçar Encerramento" at bounding box center [1130, 216] width 108 height 23
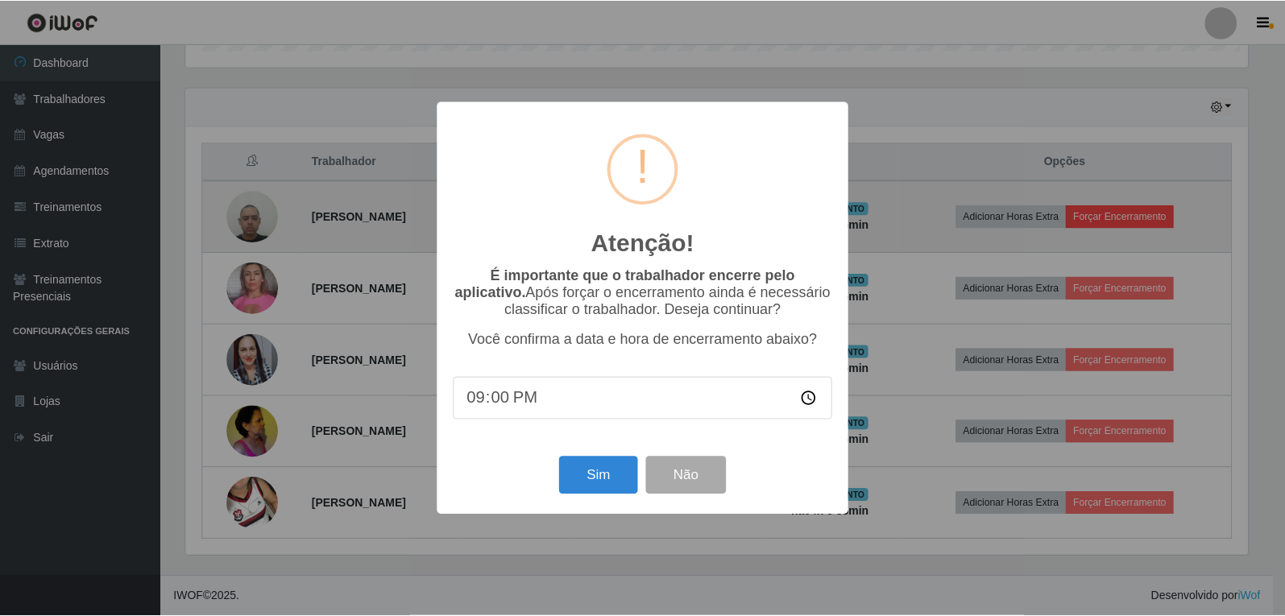
scroll to position [334, 1066]
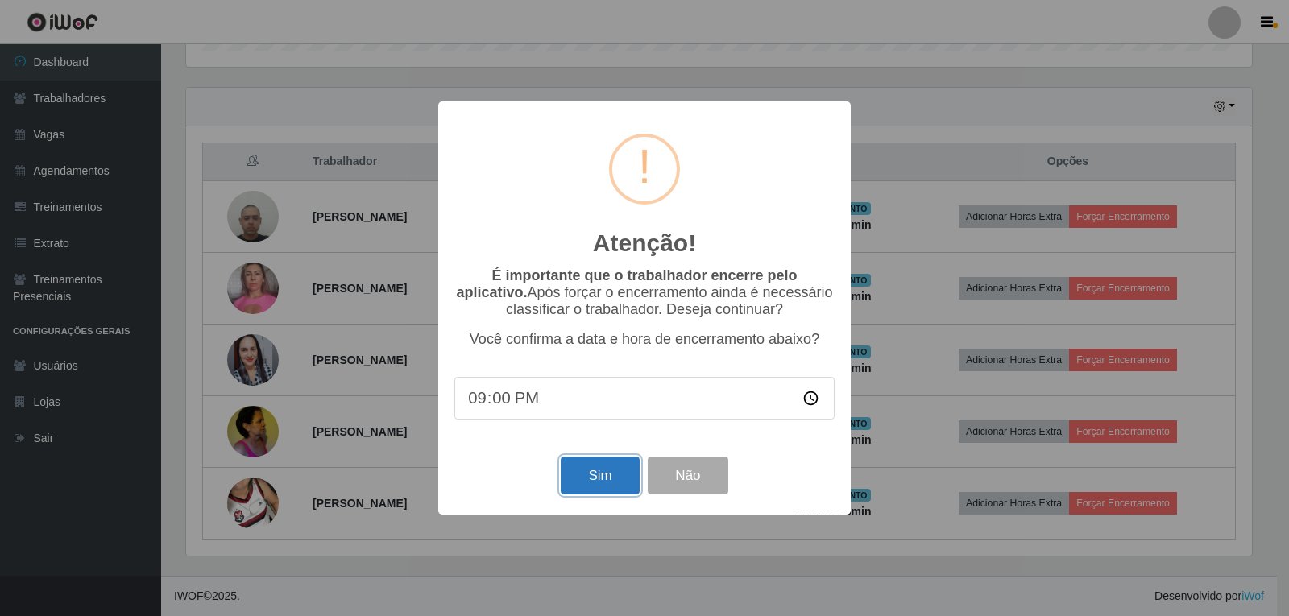
click at [605, 494] on button "Sim" at bounding box center [600, 476] width 78 height 38
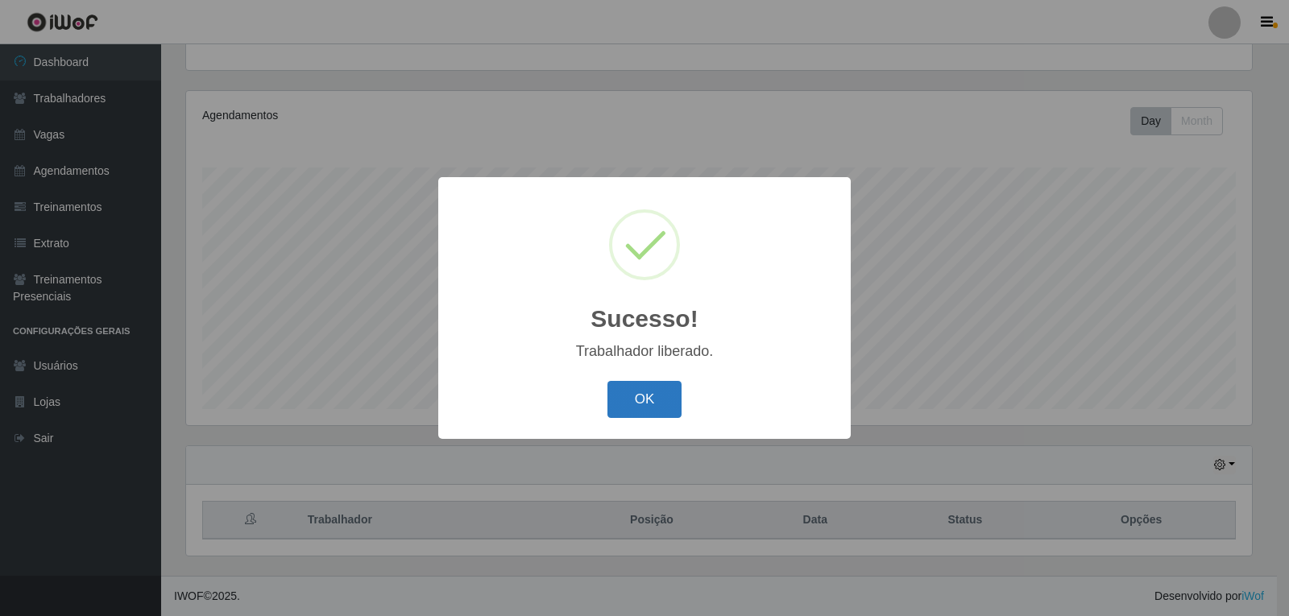
click at [640, 392] on button "OK" at bounding box center [644, 400] width 75 height 38
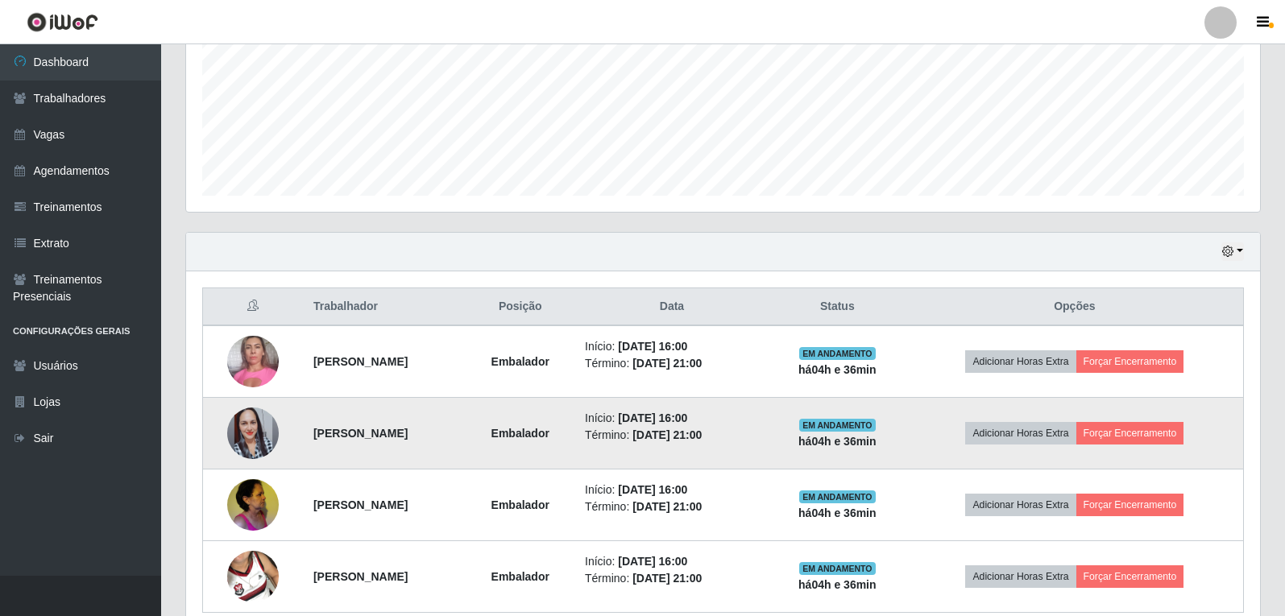
scroll to position [408, 0]
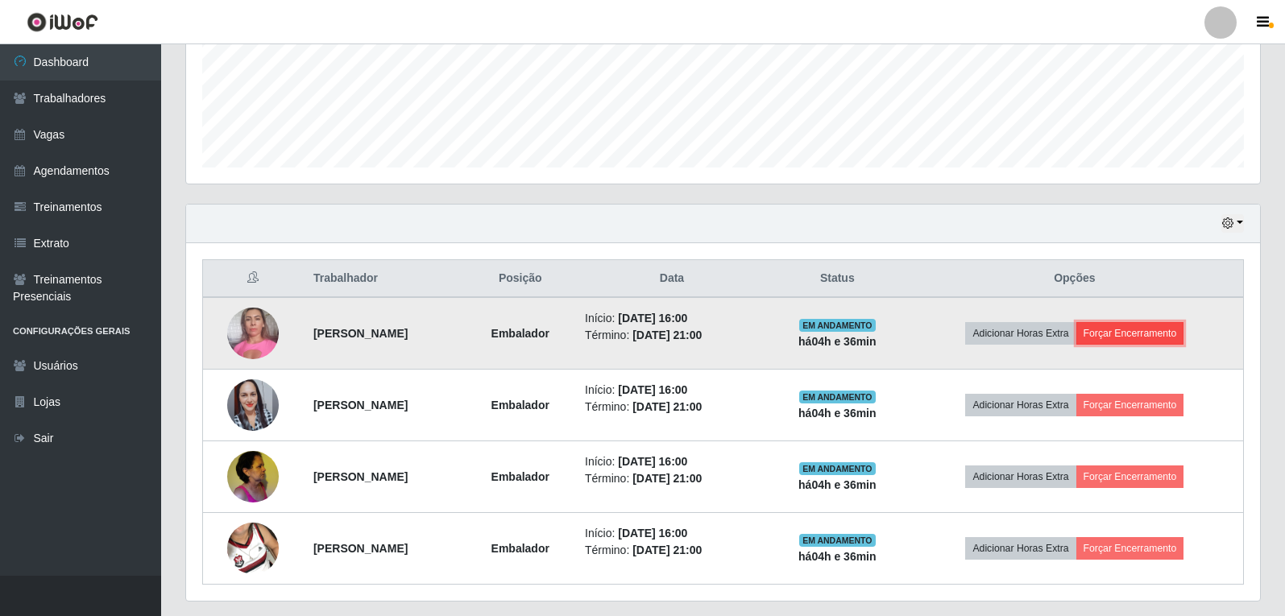
click at [1150, 328] on button "Forçar Encerramento" at bounding box center [1130, 333] width 108 height 23
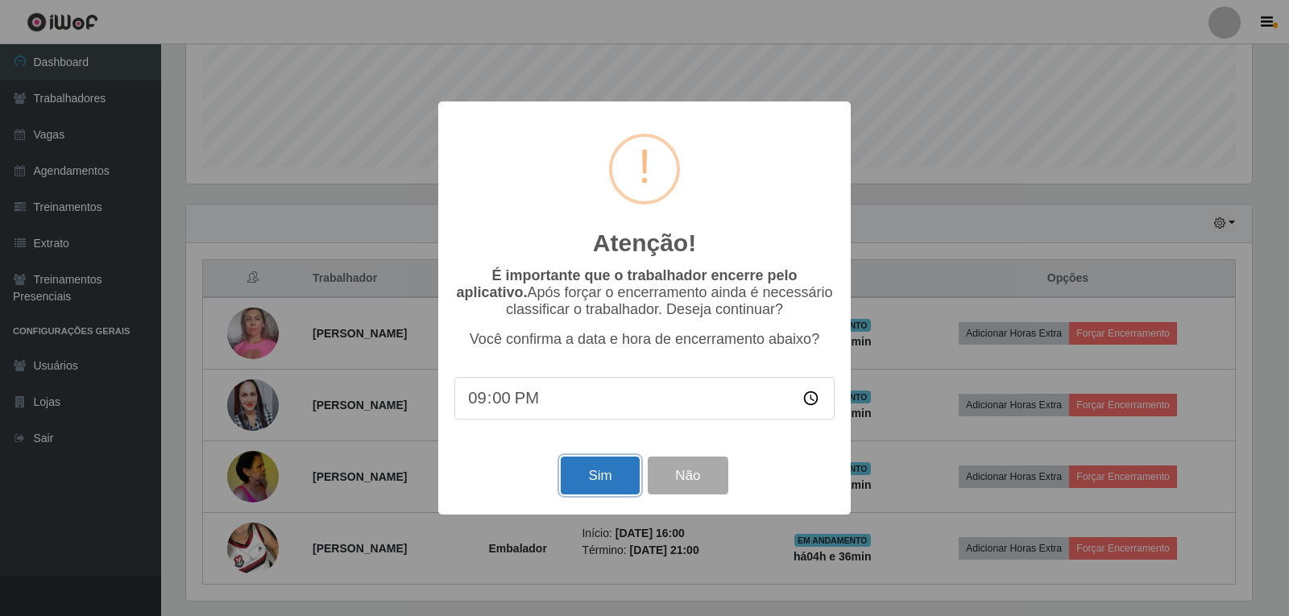
click at [598, 476] on button "Sim" at bounding box center [600, 476] width 78 height 38
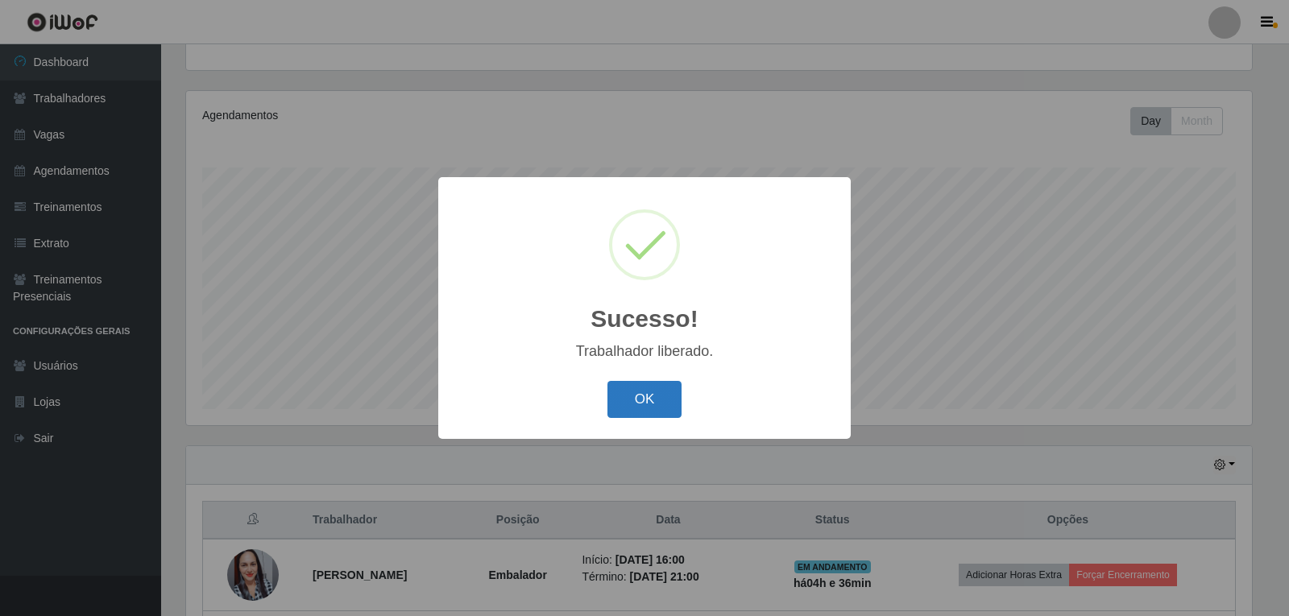
click at [654, 404] on button "OK" at bounding box center [644, 400] width 75 height 38
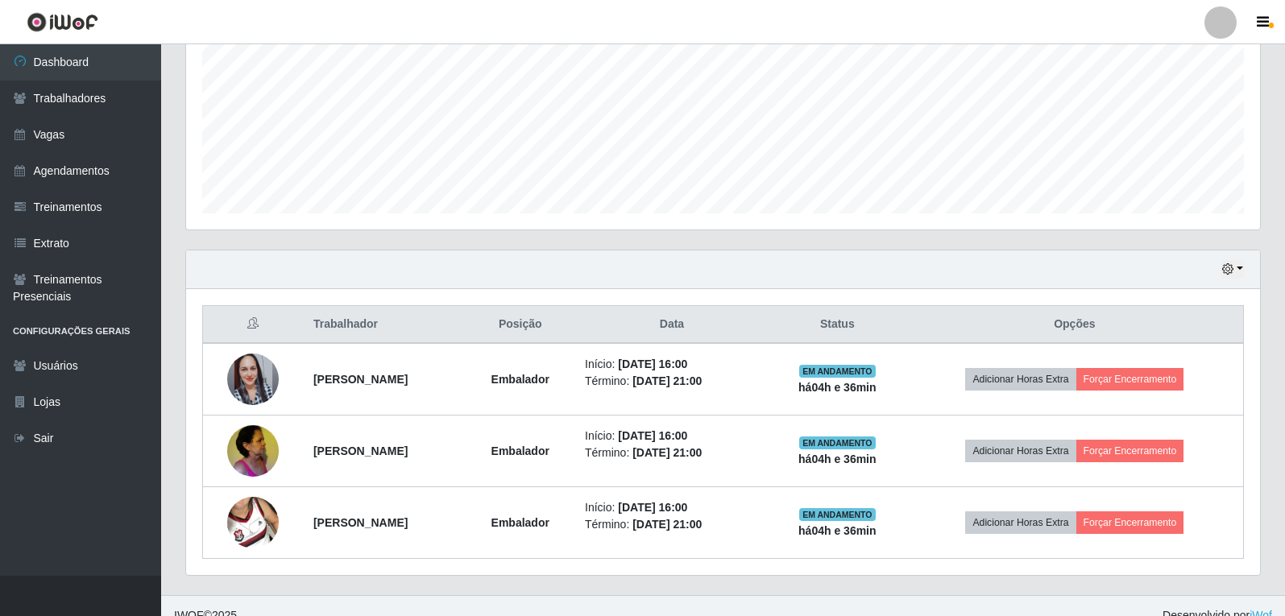
scroll to position [382, 0]
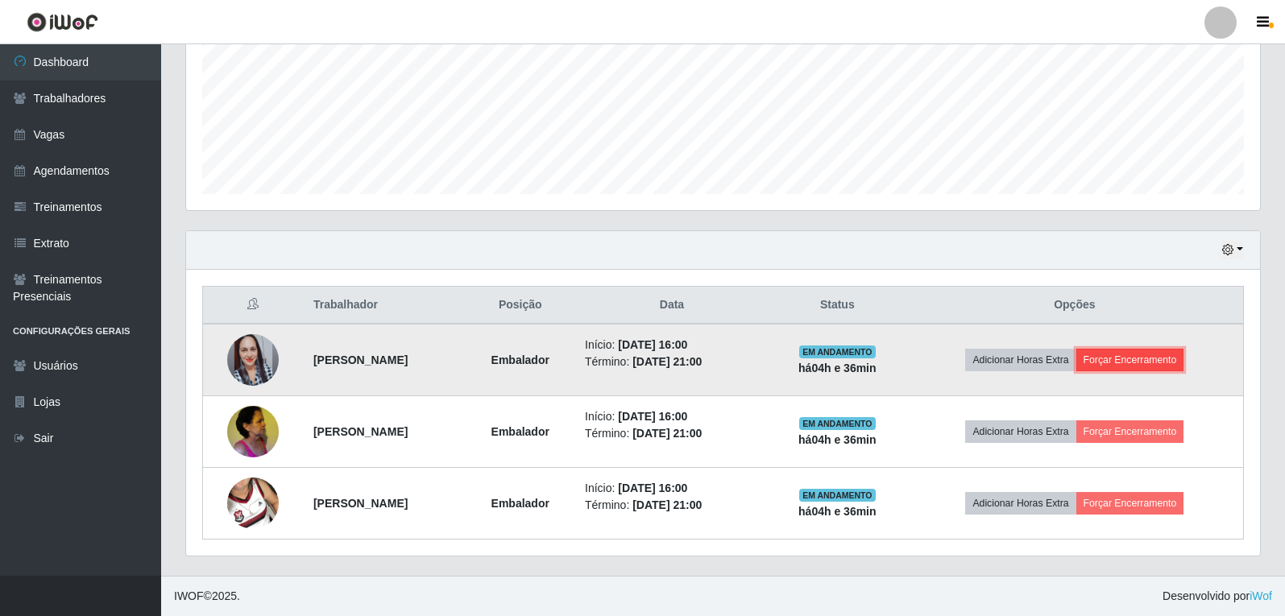
click at [1167, 350] on button "Forçar Encerramento" at bounding box center [1130, 360] width 108 height 23
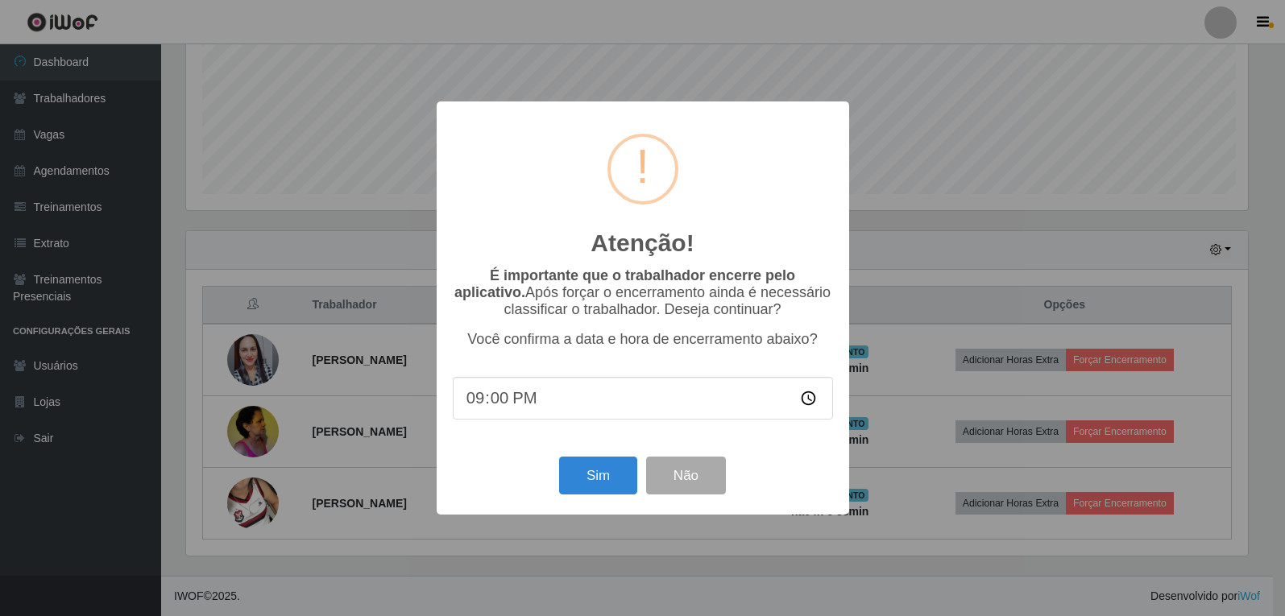
scroll to position [334, 1066]
click at [613, 486] on button "Sim" at bounding box center [600, 476] width 78 height 38
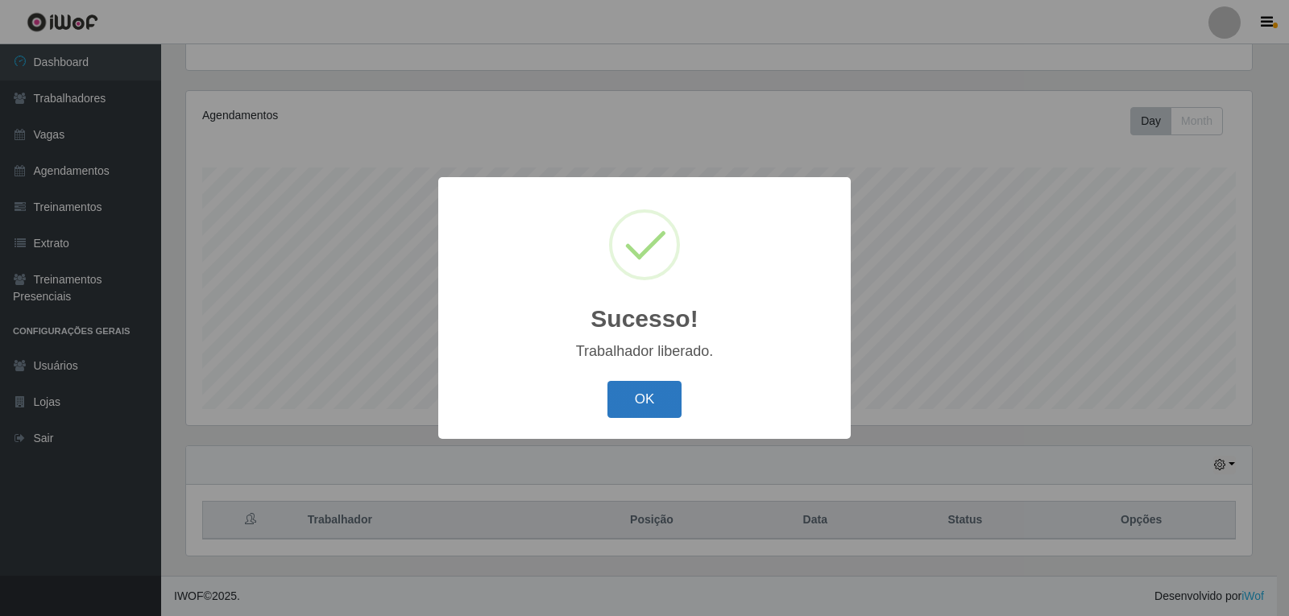
click at [658, 397] on button "OK" at bounding box center [644, 400] width 75 height 38
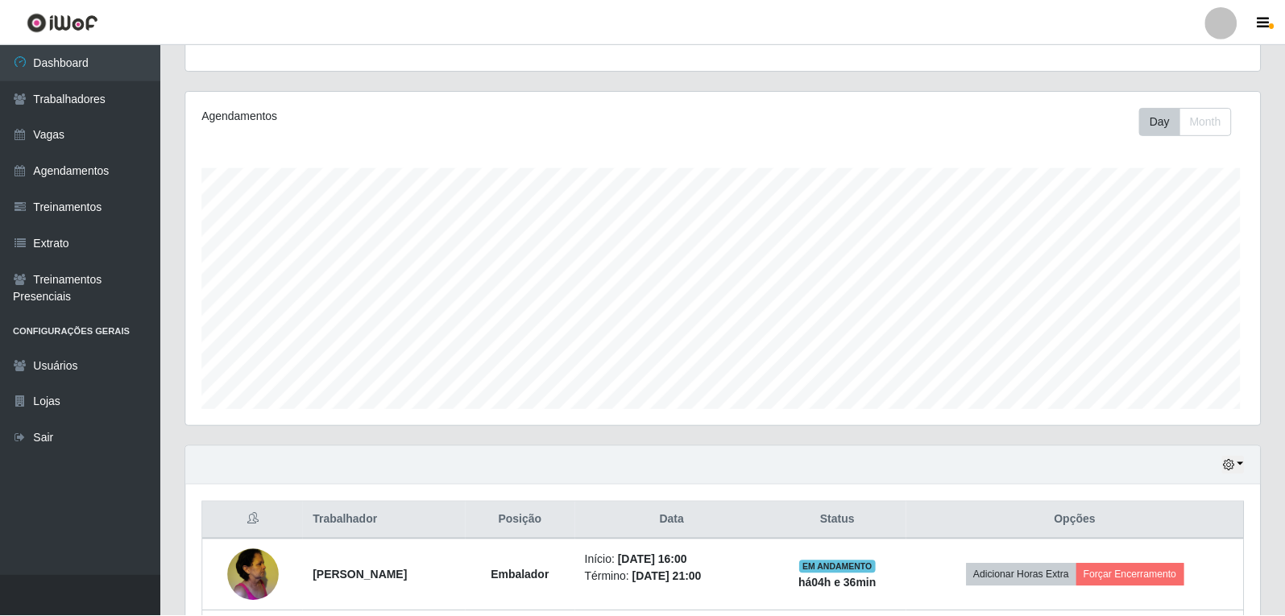
scroll to position [168, 0]
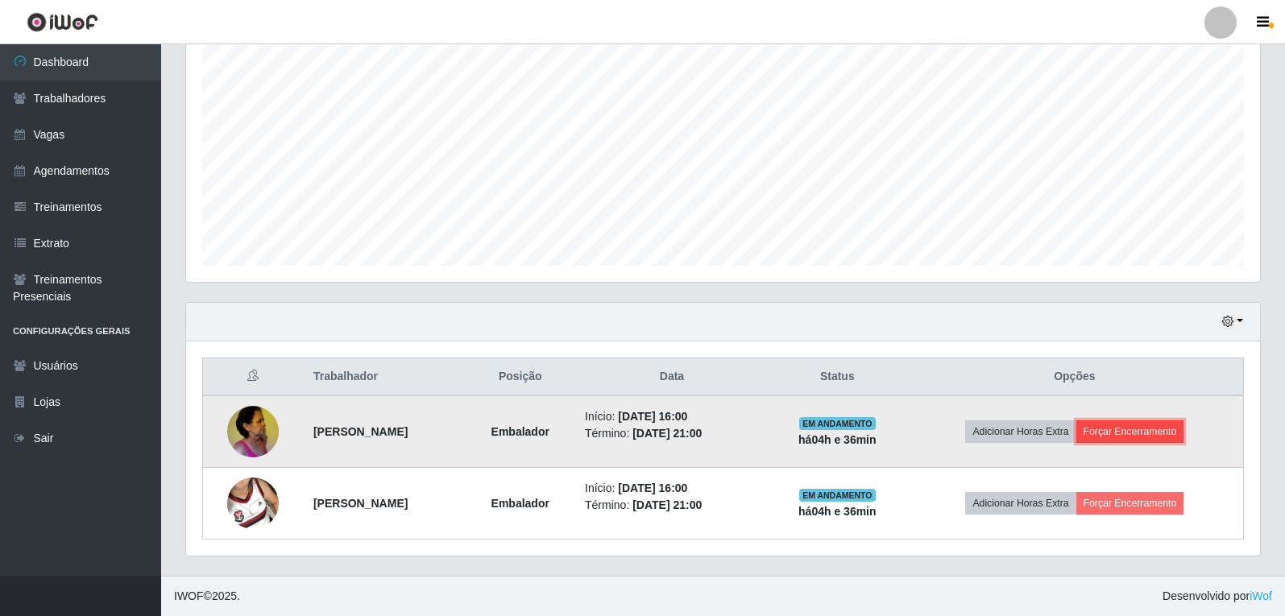
click at [1156, 440] on button "Forçar Encerramento" at bounding box center [1130, 432] width 108 height 23
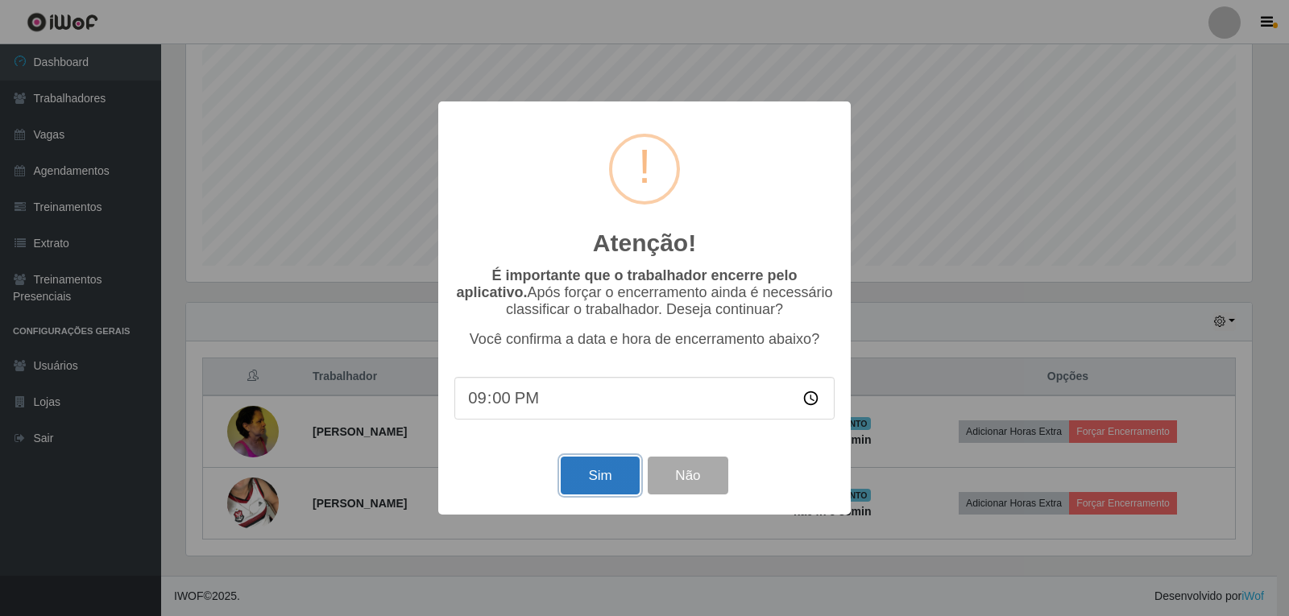
click at [580, 485] on button "Sim" at bounding box center [600, 476] width 78 height 38
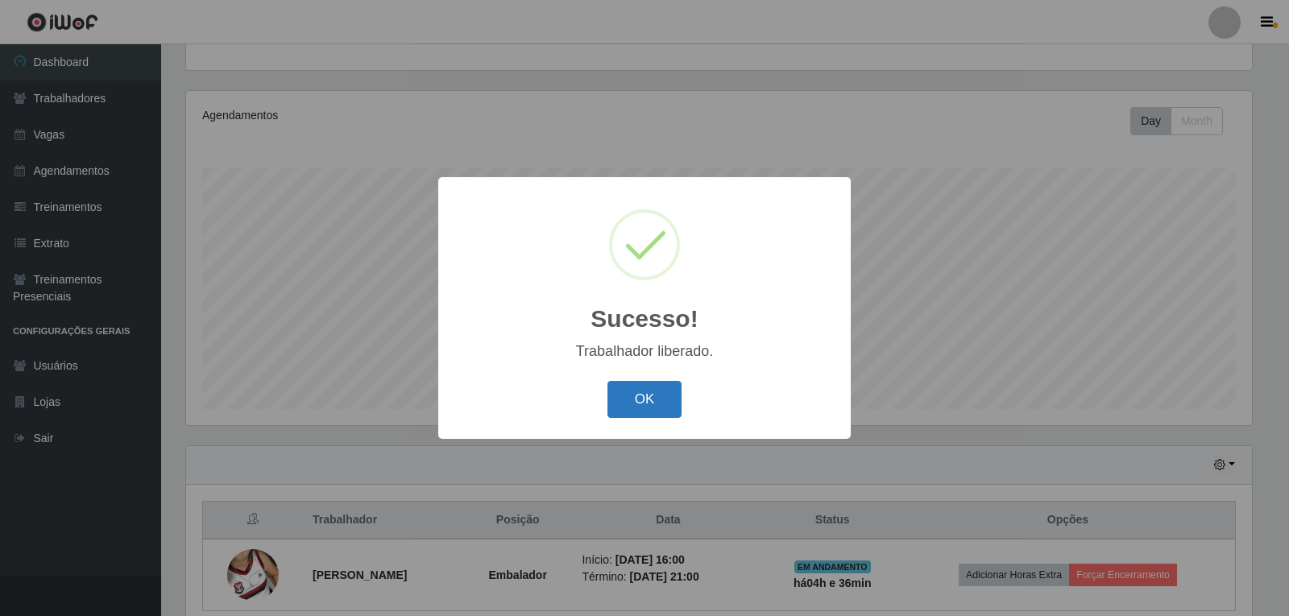
click at [620, 401] on button "OK" at bounding box center [644, 400] width 75 height 38
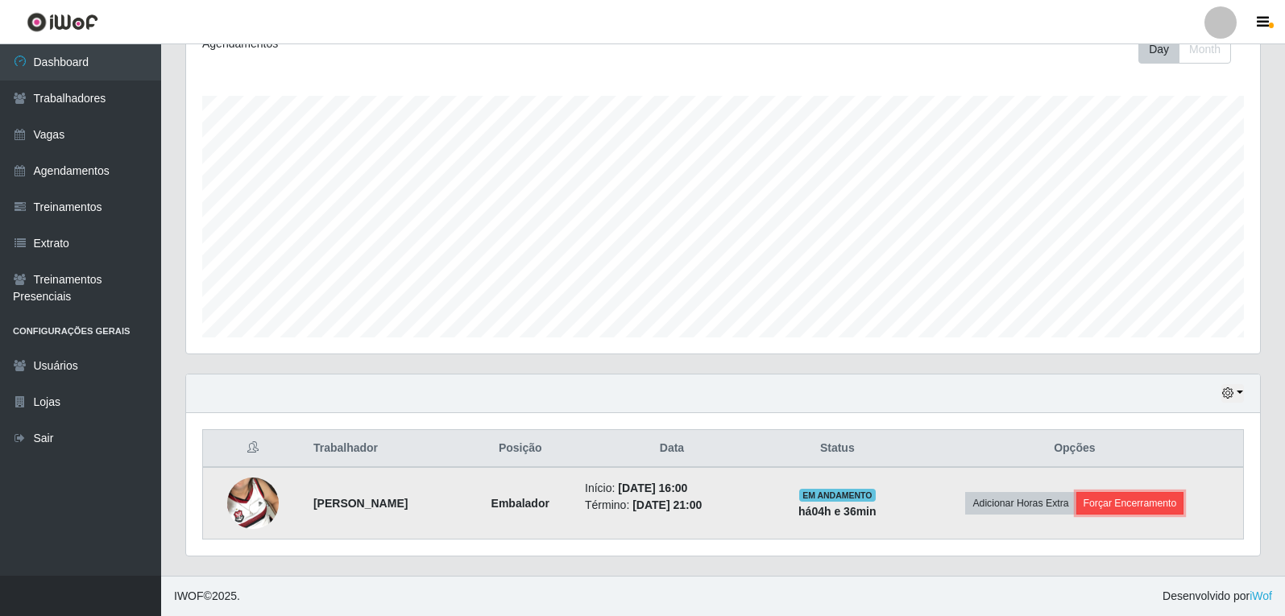
click at [1122, 511] on button "Forçar Encerramento" at bounding box center [1130, 503] width 108 height 23
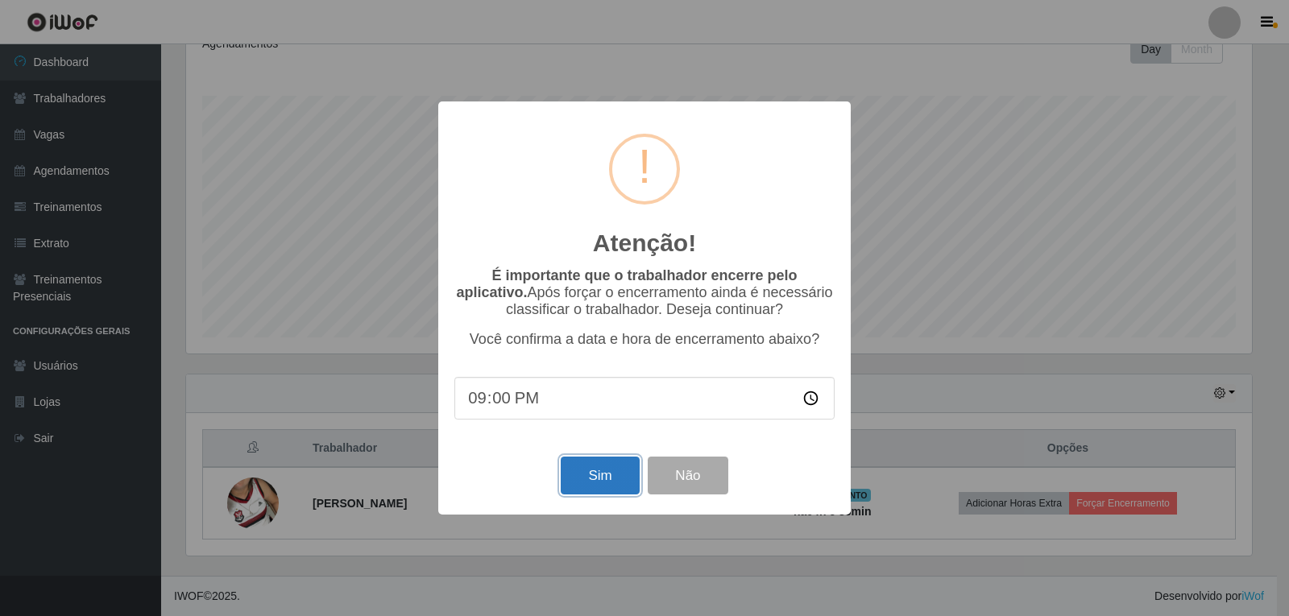
click at [591, 479] on button "Sim" at bounding box center [600, 476] width 78 height 38
